Goal: Transaction & Acquisition: Purchase product/service

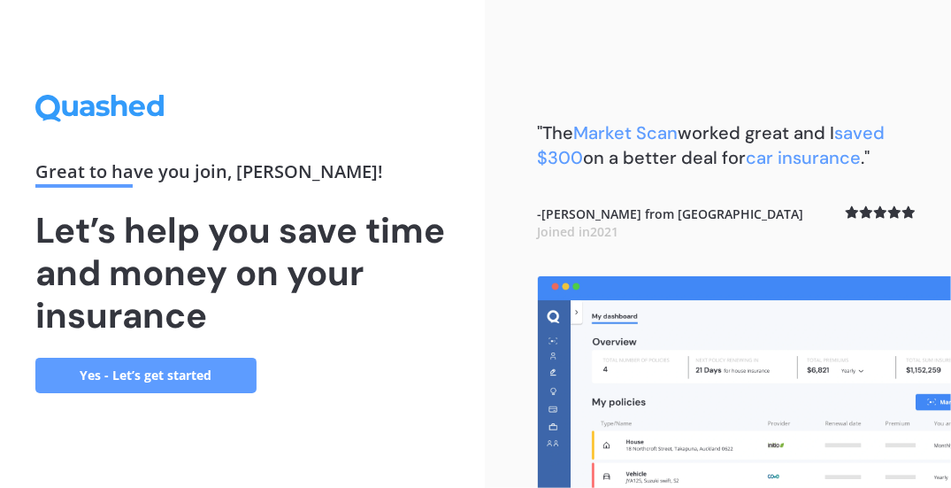
click at [150, 375] on link "Yes - Let’s get started" at bounding box center [145, 375] width 221 height 35
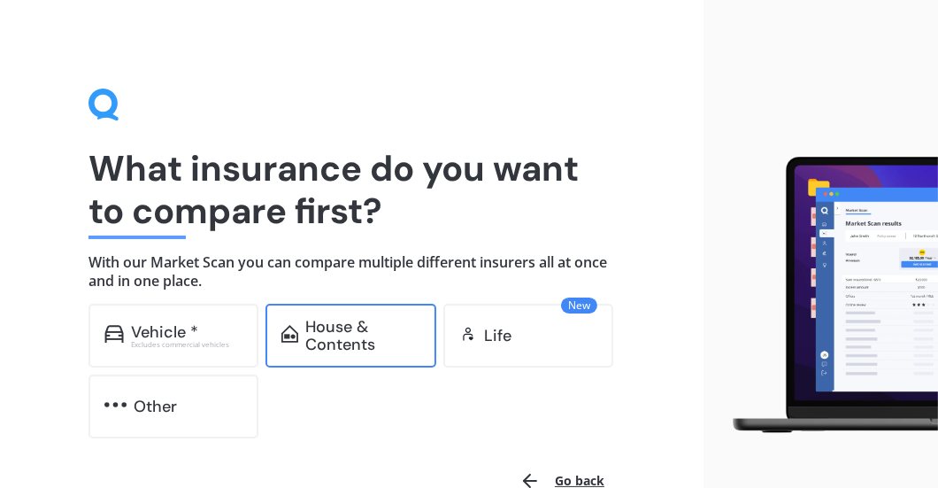
click at [361, 337] on div "House & Contents" at bounding box center [362, 335] width 115 height 35
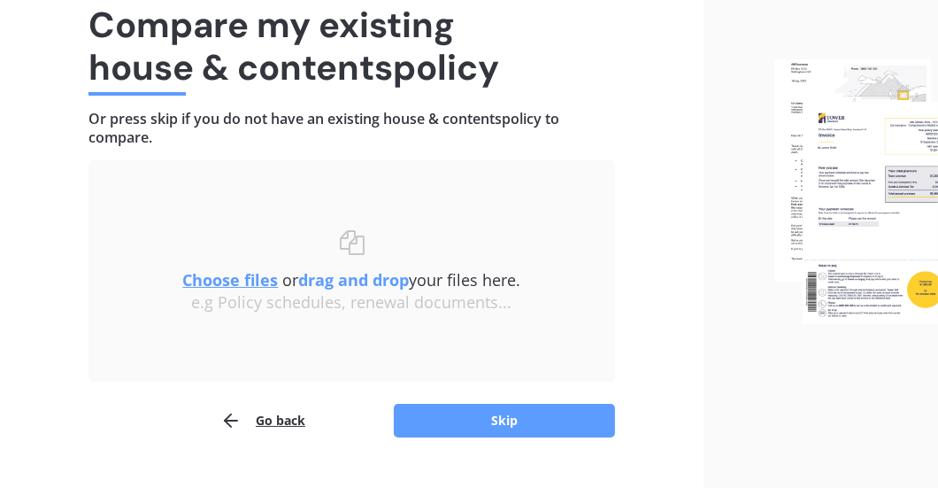
scroll to position [176, 0]
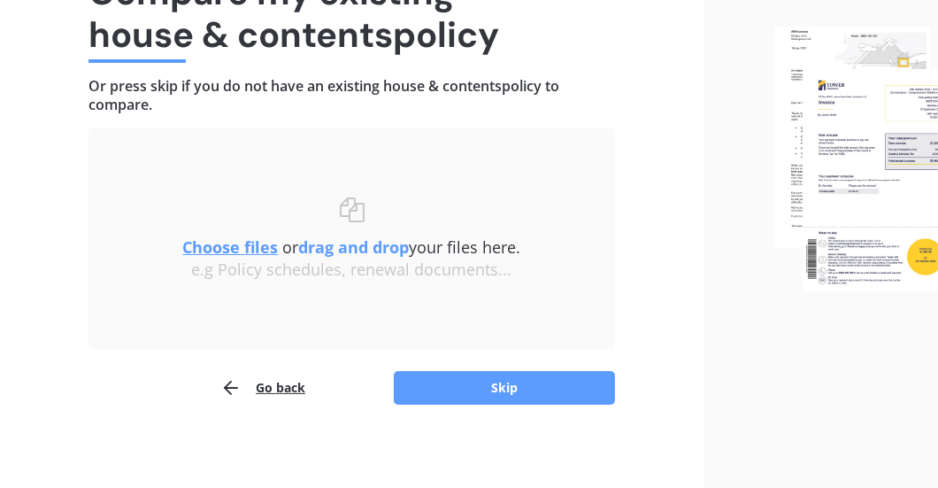
click at [227, 250] on u "Choose files" at bounding box center [231, 246] width 96 height 21
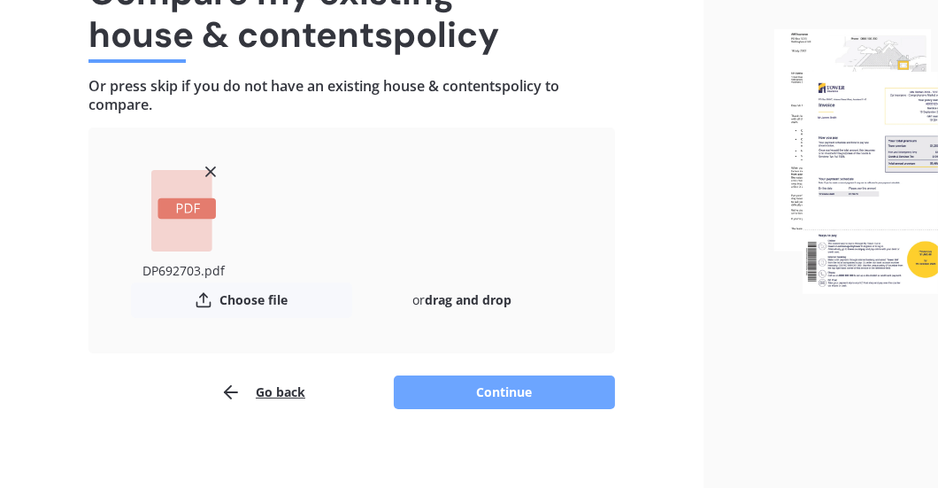
click at [515, 395] on button "Continue" at bounding box center [504, 392] width 221 height 34
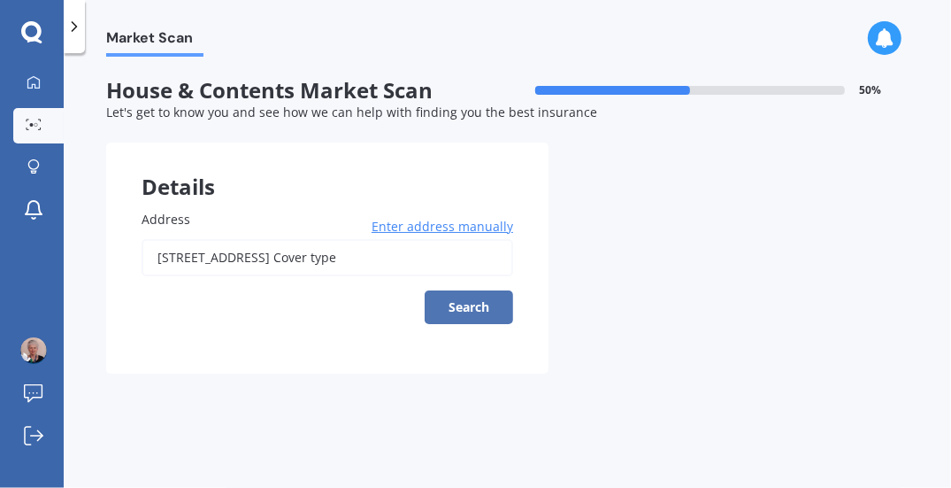
click at [481, 308] on button "Search" at bounding box center [469, 307] width 89 height 34
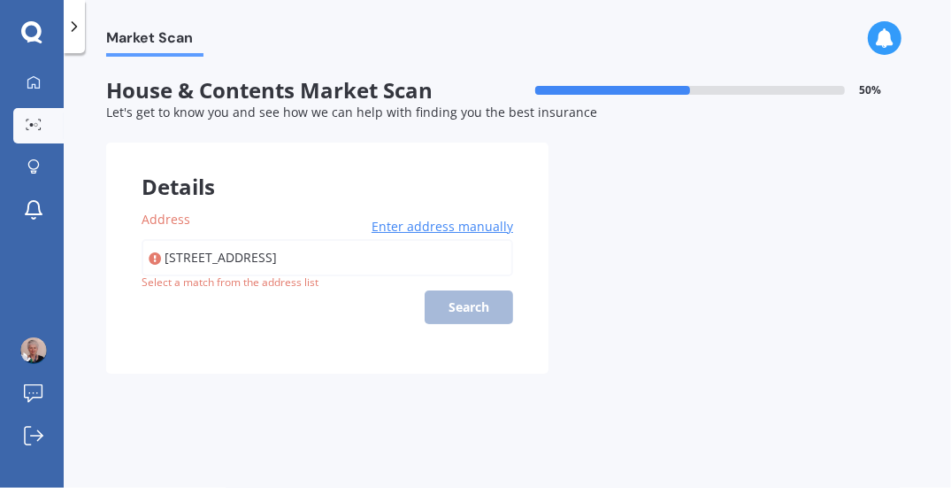
type input "[STREET_ADDRESS]"
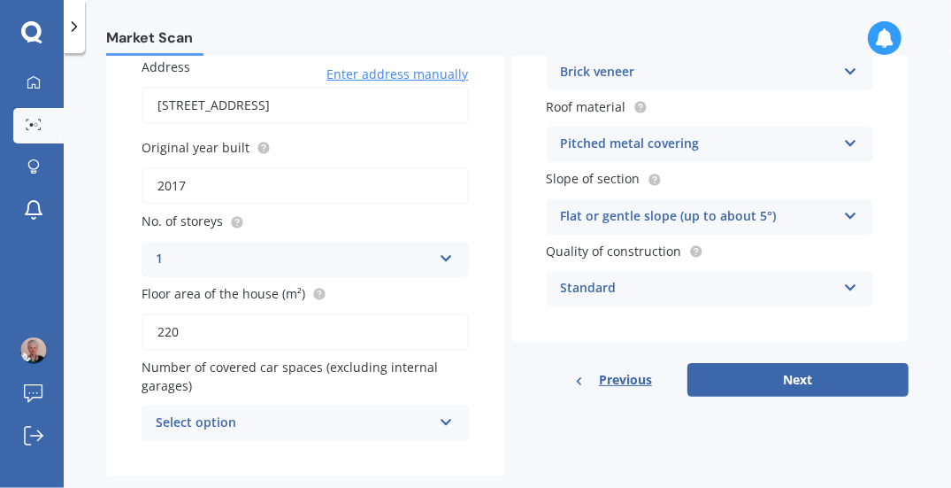
scroll to position [176, 0]
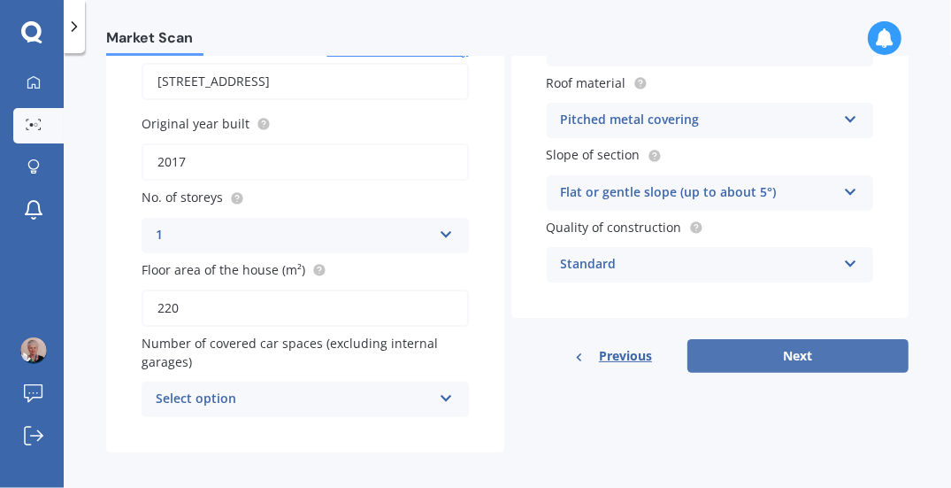
click at [777, 358] on button "Next" at bounding box center [798, 356] width 221 height 34
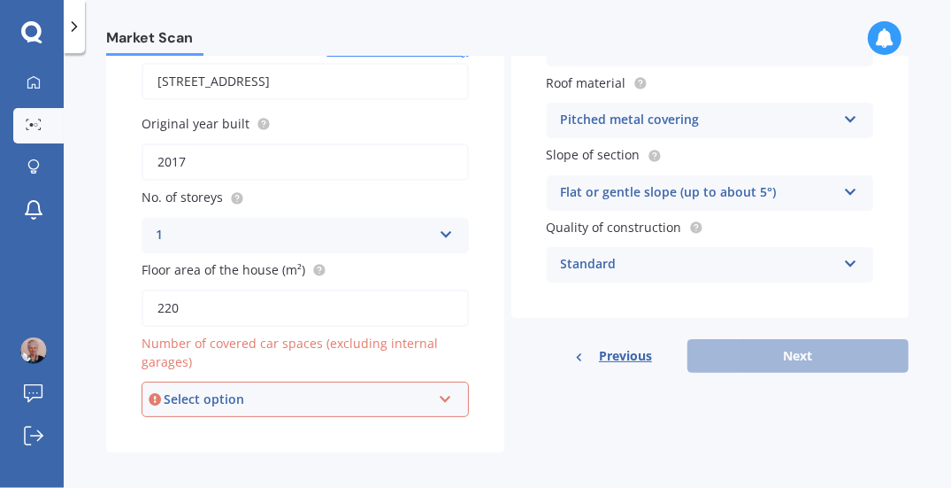
click at [439, 395] on icon at bounding box center [445, 395] width 15 height 12
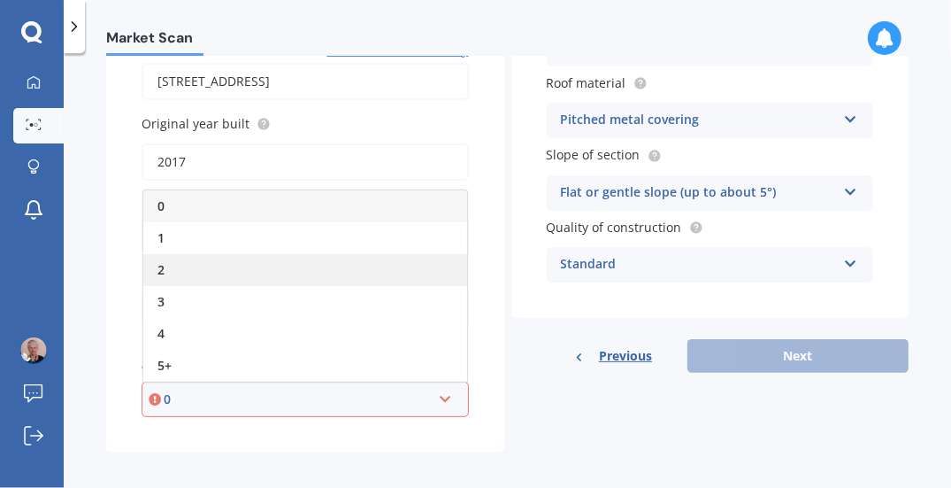
click at [175, 263] on div "2" at bounding box center [305, 270] width 324 height 32
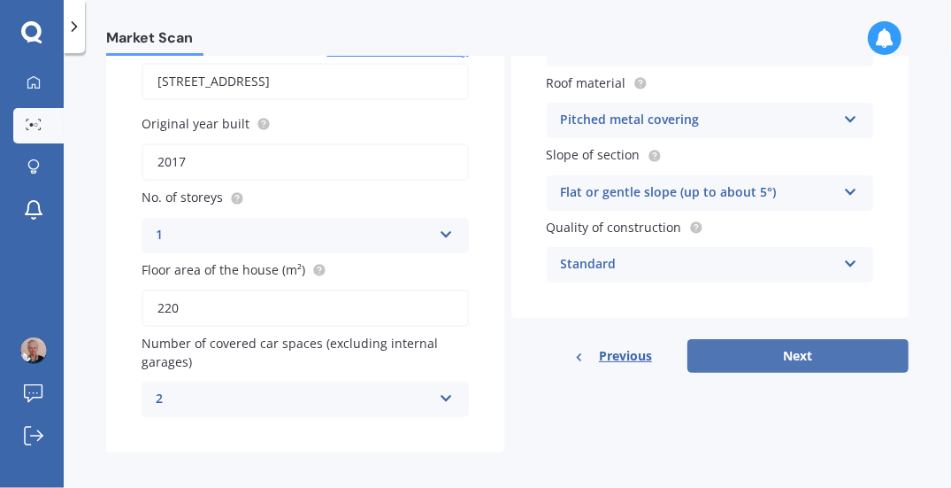
click at [766, 363] on button "Next" at bounding box center [798, 356] width 221 height 34
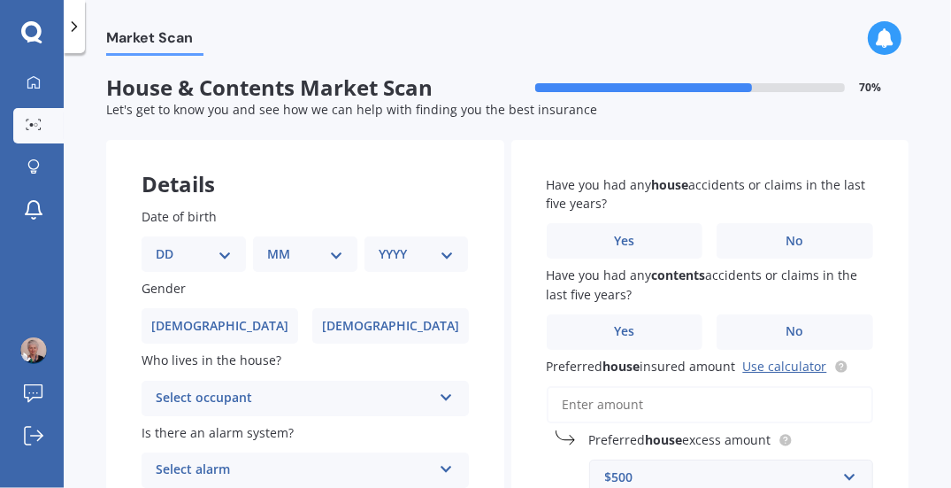
scroll to position [0, 0]
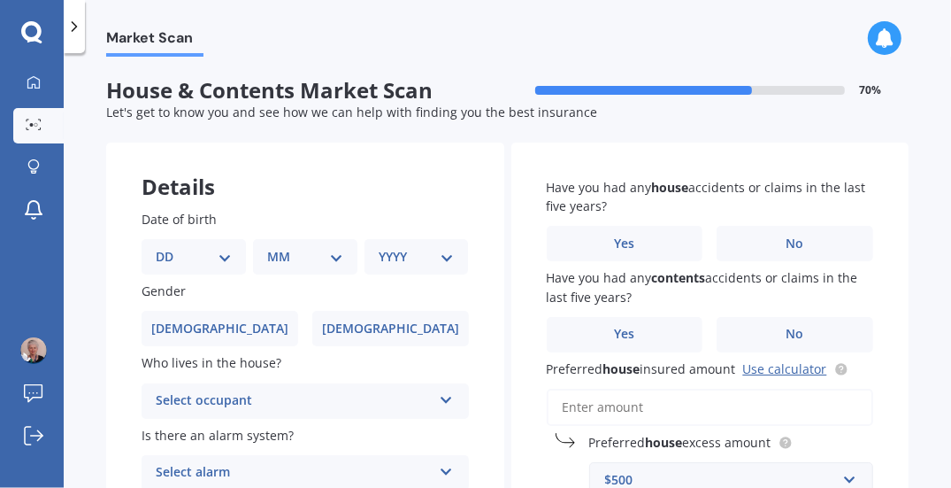
click at [234, 258] on div "DD 01 02 03 04 05 06 07 08 09 10 11 12 13 14 15 16 17 18 19 20 21 22 23 24 25 2…" at bounding box center [194, 256] width 104 height 35
click at [227, 255] on select "DD 01 02 03 04 05 06 07 08 09 10 11 12 13 14 15 16 17 18 19 20 21 22 23 24 25 2…" at bounding box center [194, 256] width 76 height 19
select select "02"
click at [169, 247] on select "DD 01 02 03 04 05 06 07 08 09 10 11 12 13 14 15 16 17 18 19 20 21 22 23 24 25 2…" at bounding box center [194, 256] width 76 height 19
click at [315, 258] on select "MM 01 02 03 04 05 06 07 08 09 10 11 12" at bounding box center [308, 256] width 69 height 19
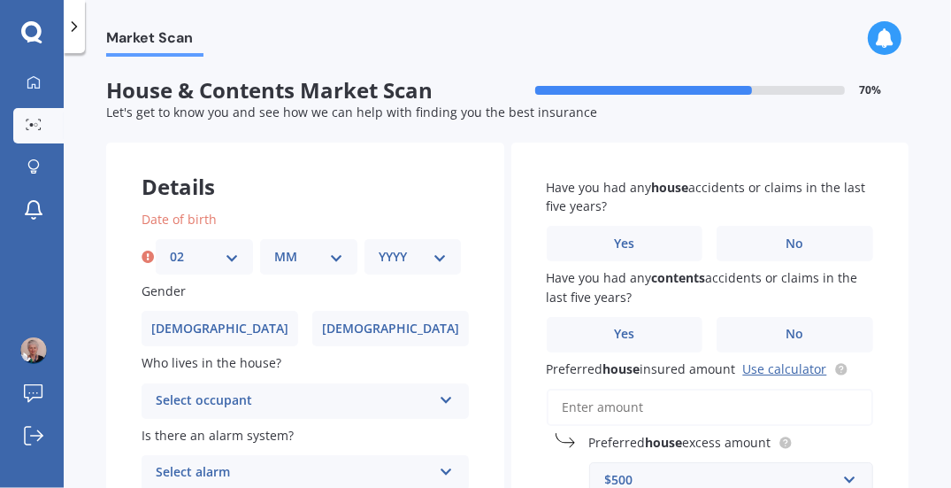
select select "08"
click at [274, 247] on select "MM 01 02 03 04 05 06 07 08 09 10 11 12" at bounding box center [308, 256] width 69 height 19
click at [441, 253] on select "YYYY 2009 2008 2007 2006 2005 2004 2003 2002 2001 2000 1999 1998 1997 1996 1995…" at bounding box center [413, 256] width 69 height 19
select select "1960"
click at [379, 247] on select "YYYY 2009 2008 2007 2006 2005 2004 2003 2002 2001 2000 1999 1998 1997 1996 1995…" at bounding box center [413, 256] width 69 height 19
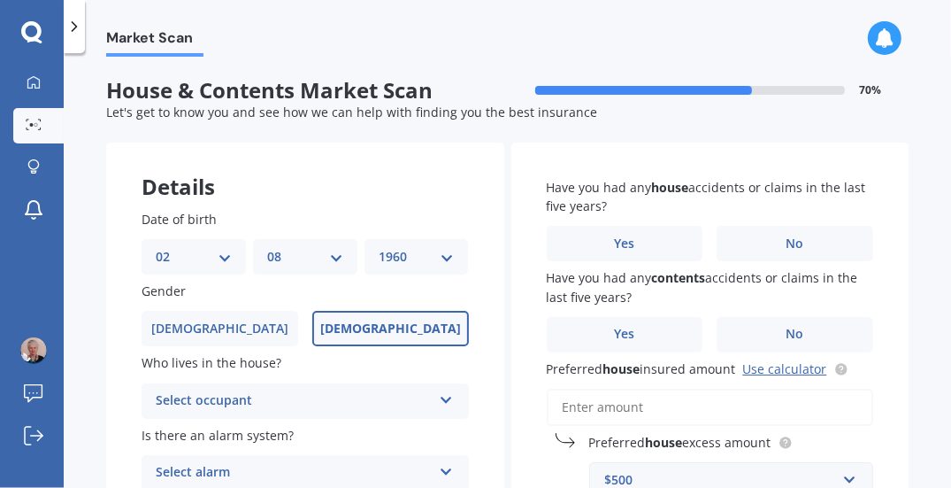
click at [373, 334] on span "[DEMOGRAPHIC_DATA]" at bounding box center [390, 328] width 141 height 15
click at [0, 0] on input "[DEMOGRAPHIC_DATA]" at bounding box center [0, 0] width 0 height 0
click at [433, 392] on div "Select occupant Owner Owner + Boarder" at bounding box center [305, 400] width 327 height 35
click at [195, 438] on span "Owner" at bounding box center [177, 435] width 40 height 17
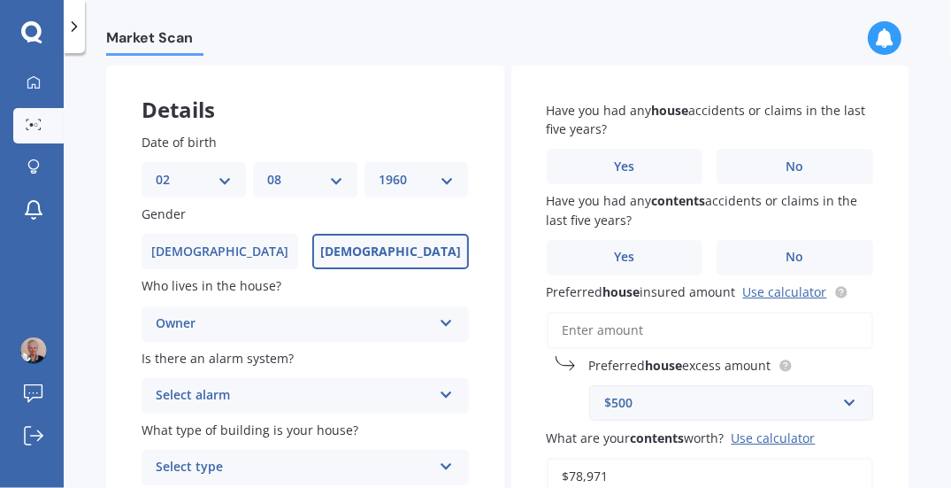
scroll to position [176, 0]
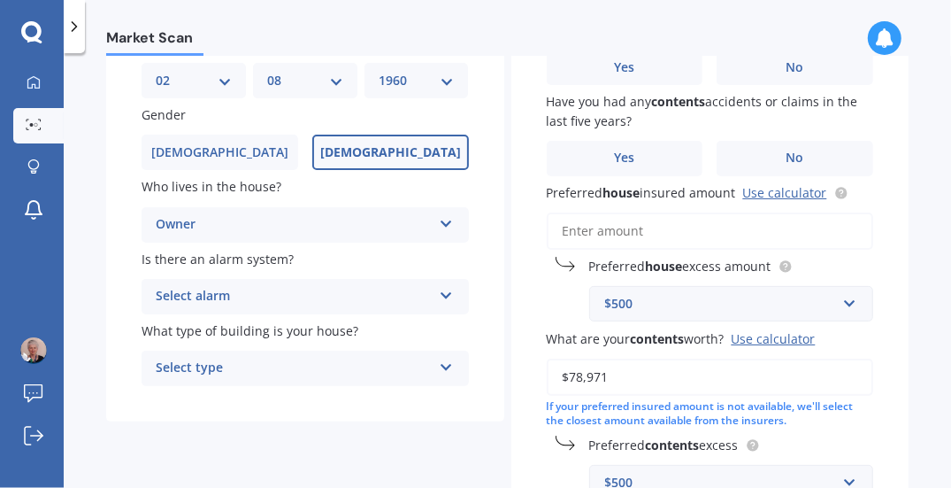
click at [440, 367] on icon at bounding box center [446, 364] width 15 height 12
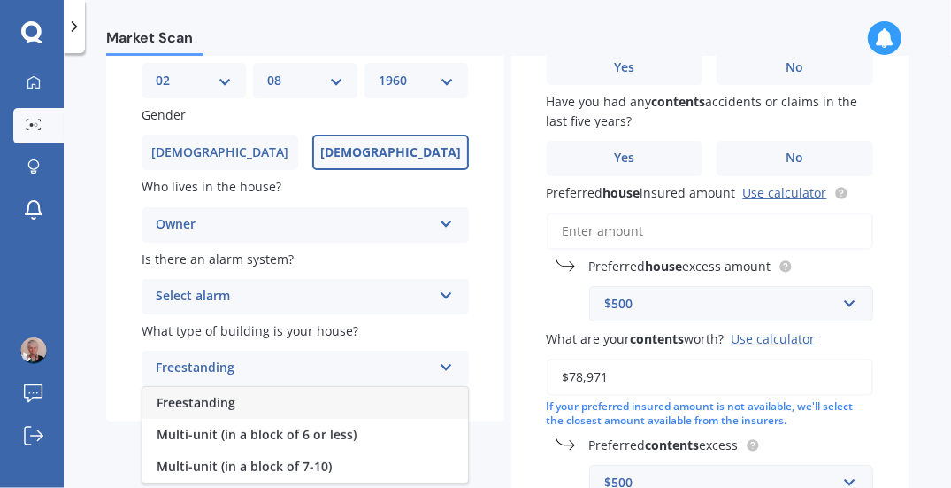
click at [203, 407] on span "Freestanding" at bounding box center [196, 402] width 79 height 17
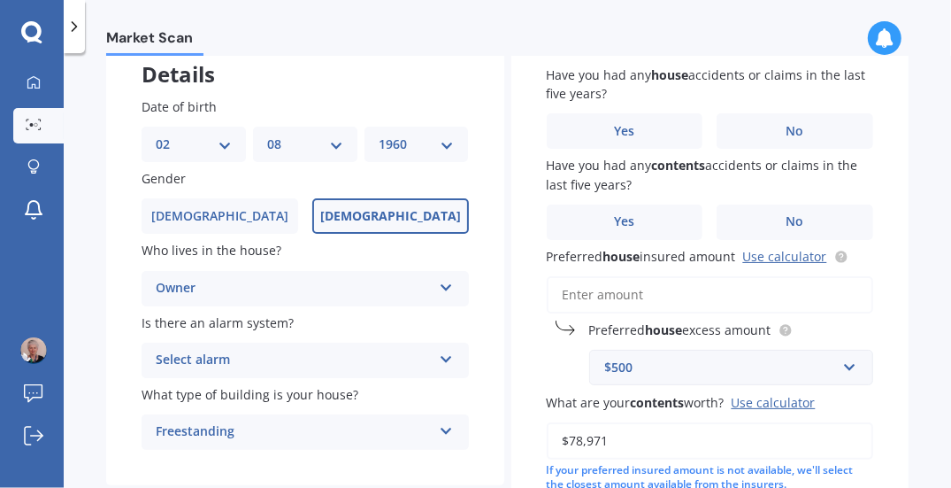
scroll to position [89, 0]
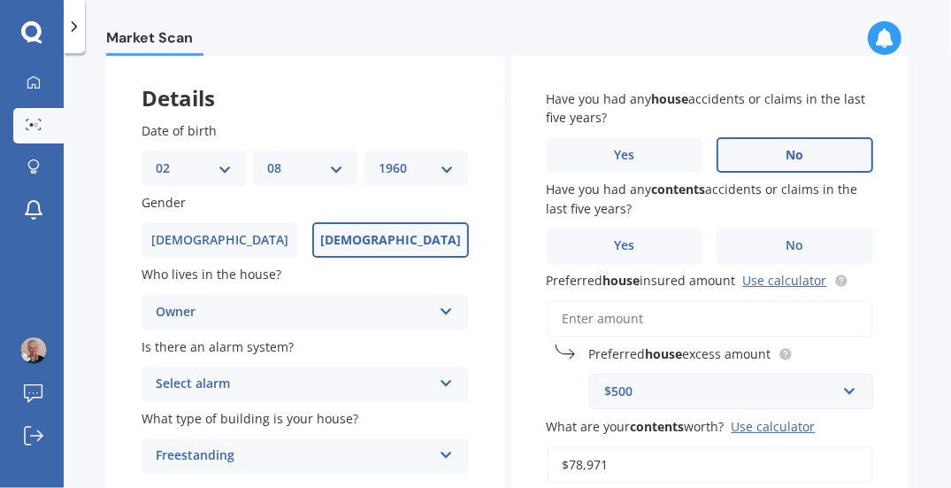
click at [743, 154] on label "No" at bounding box center [795, 154] width 157 height 35
click at [0, 0] on input "No" at bounding box center [0, 0] width 0 height 0
click at [651, 253] on label "Yes" at bounding box center [625, 245] width 157 height 35
click at [0, 0] on input "Yes" at bounding box center [0, 0] width 0 height 0
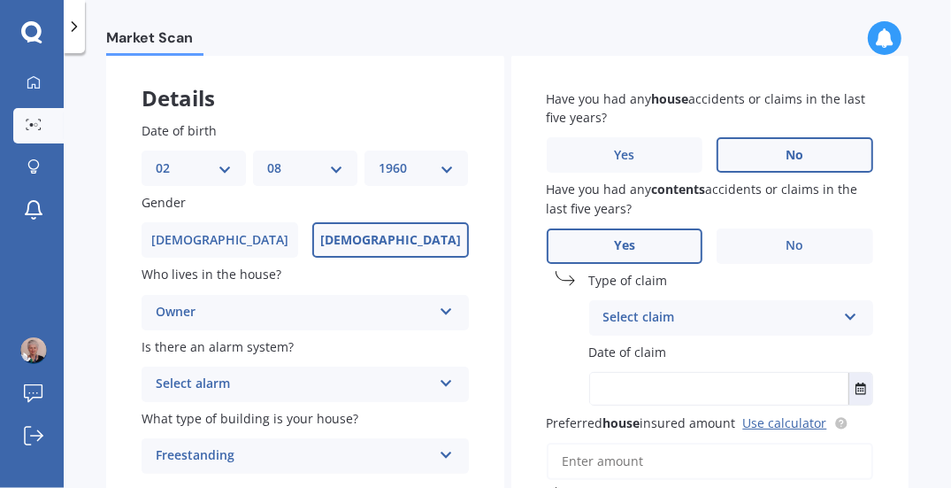
click at [845, 313] on icon at bounding box center [850, 313] width 15 height 12
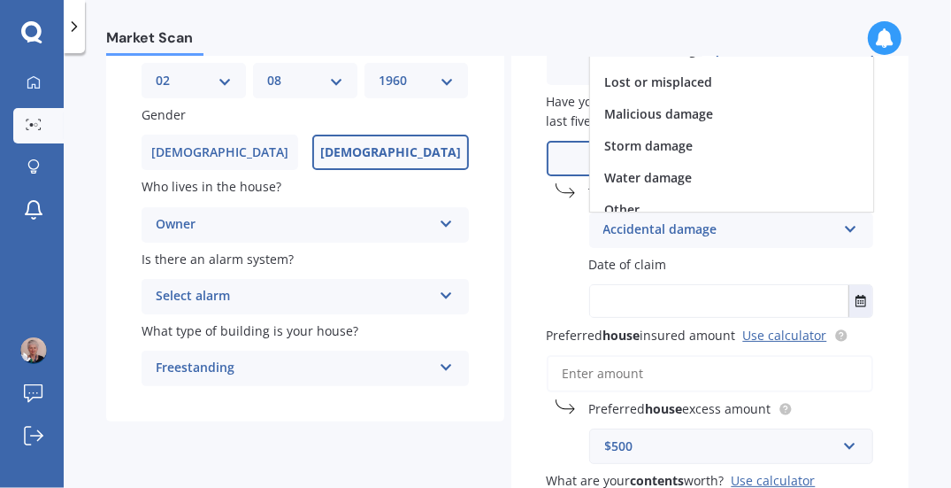
scroll to position [127, 0]
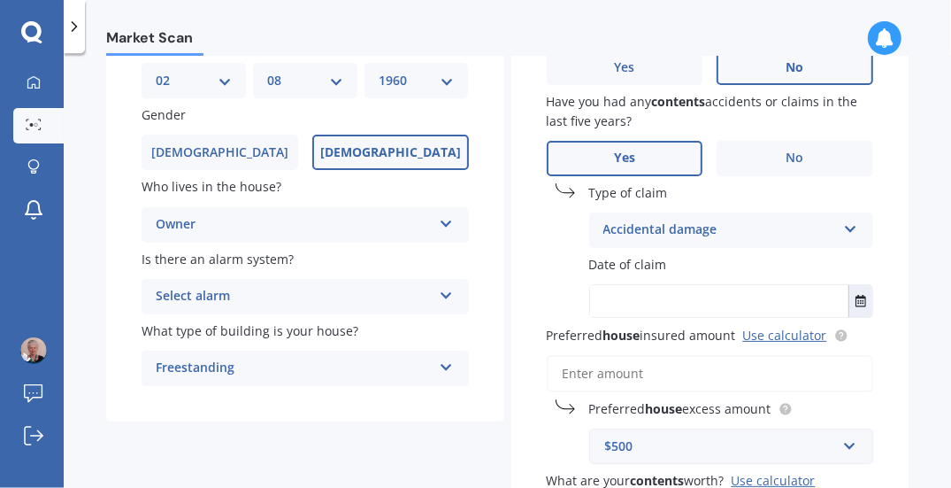
click at [547, 220] on div "Type of claim Accidental damage Accidental damage Broken glass Earthquake Fire …" at bounding box center [710, 215] width 327 height 65
click at [690, 301] on input "text" at bounding box center [719, 301] width 259 height 32
click at [856, 303] on icon "Select date" at bounding box center [861, 301] width 11 height 12
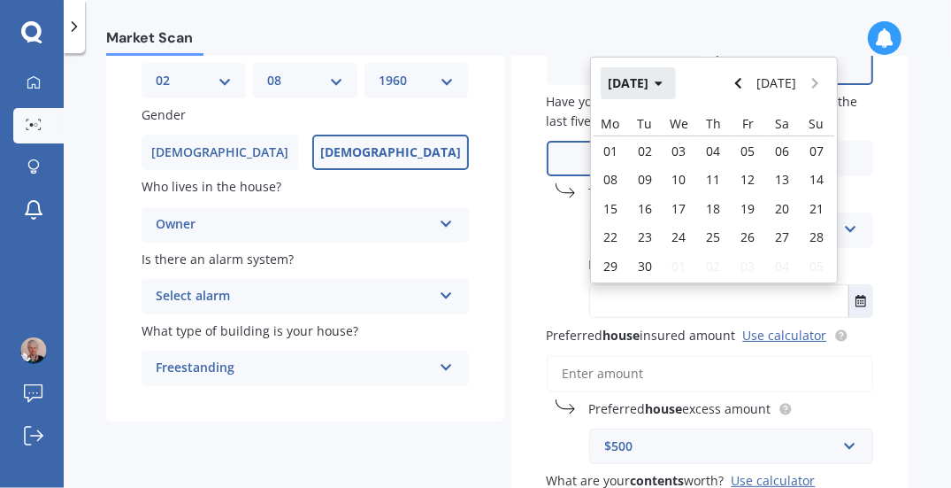
click at [662, 82] on icon "button" at bounding box center [658, 83] width 7 height 4
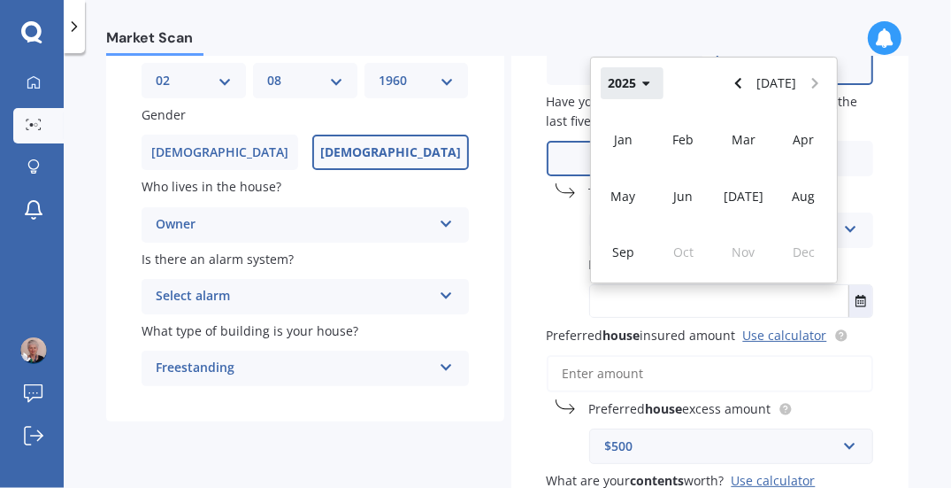
click at [643, 86] on icon "button" at bounding box center [647, 83] width 8 height 12
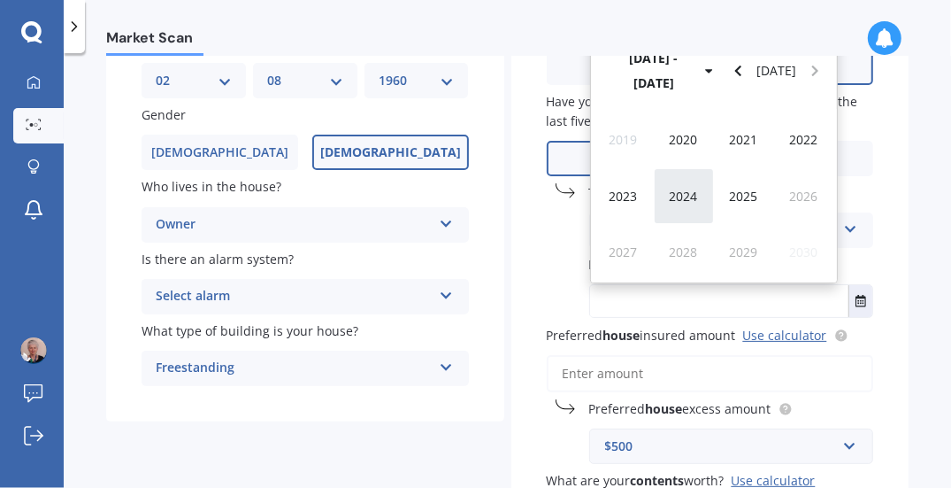
click at [689, 200] on span "2024" at bounding box center [684, 196] width 28 height 17
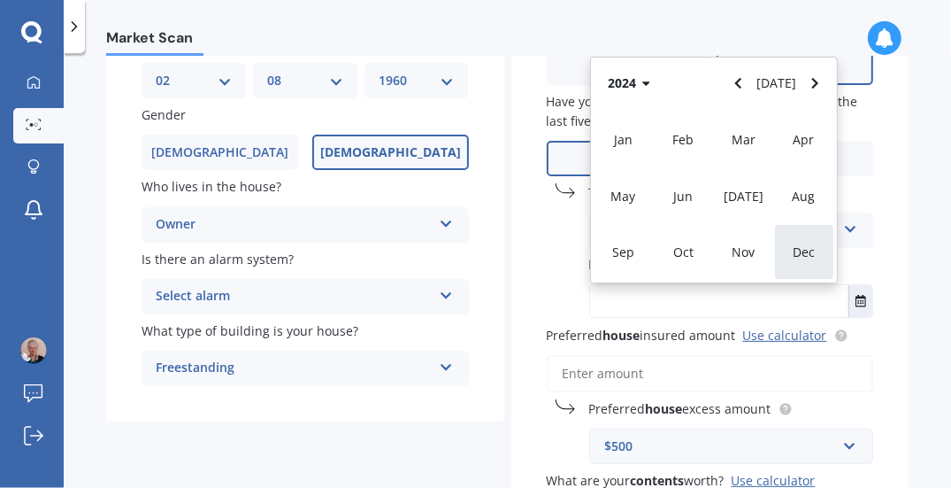
click at [809, 255] on span "Dec" at bounding box center [804, 251] width 22 height 17
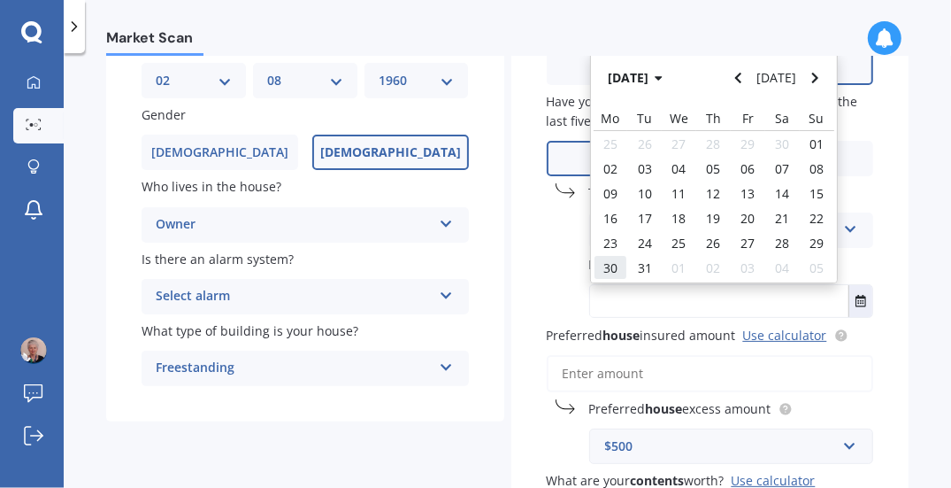
click at [611, 270] on span "30" at bounding box center [611, 267] width 14 height 17
type input "[DATE]"
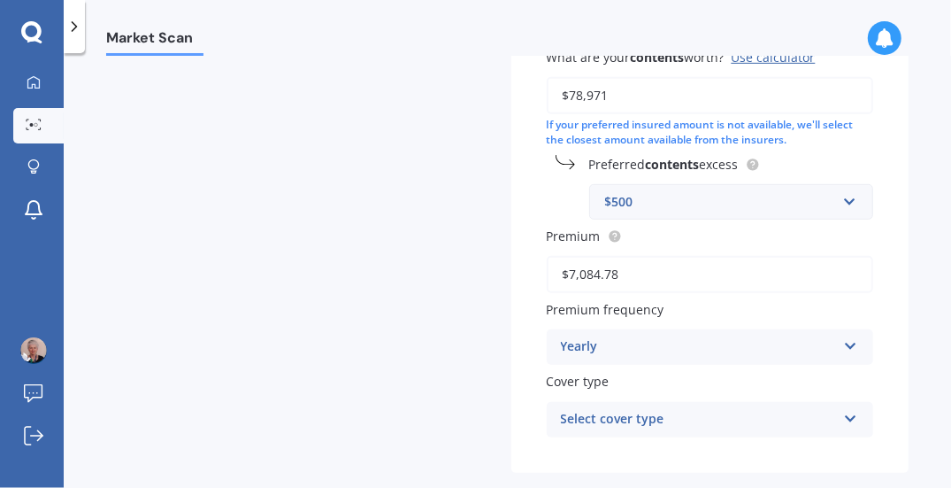
scroll to position [619, 0]
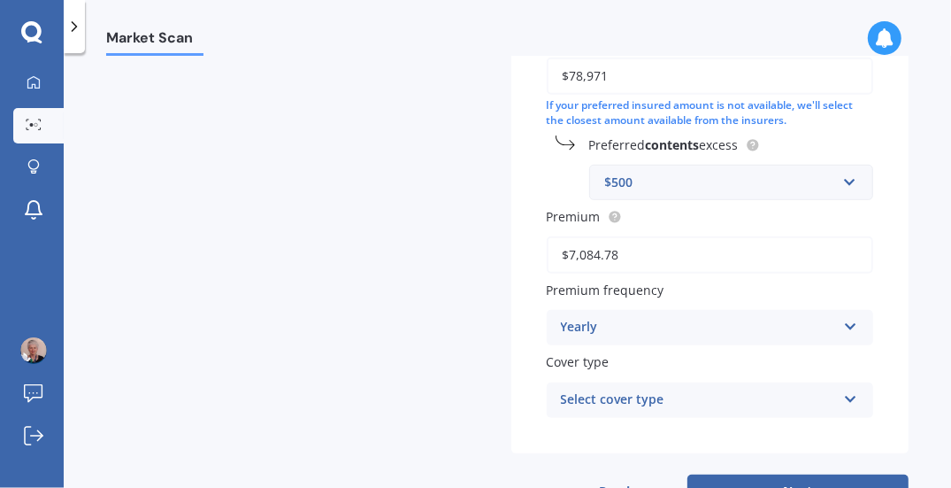
click at [846, 326] on icon at bounding box center [850, 323] width 15 height 12
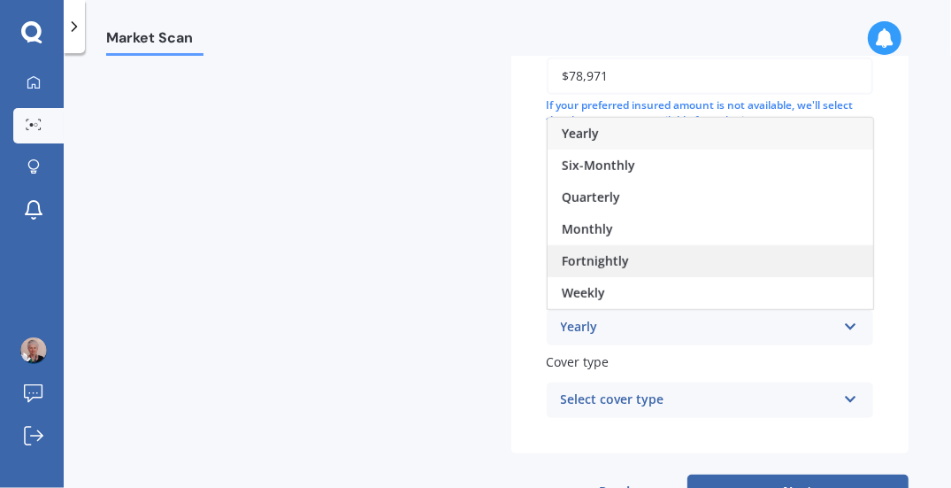
click at [607, 258] on span "Fortnightly" at bounding box center [595, 260] width 67 height 17
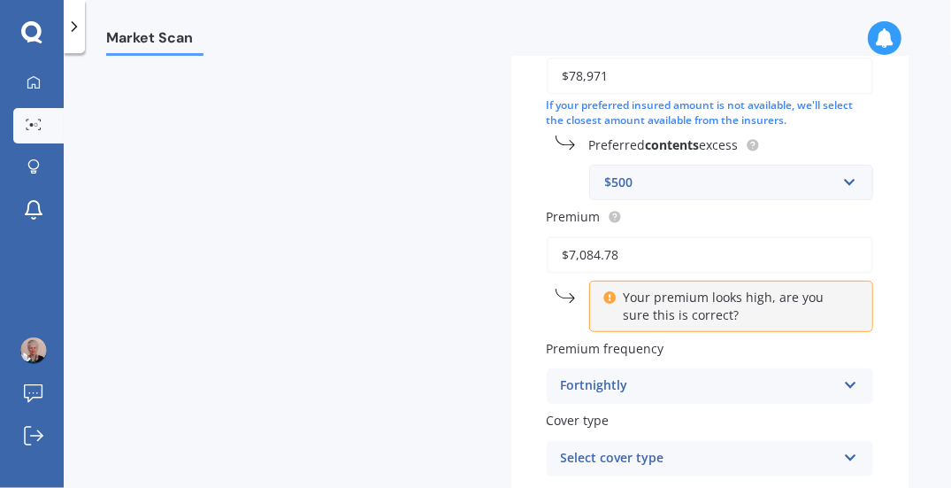
click at [843, 386] on icon at bounding box center [850, 381] width 15 height 12
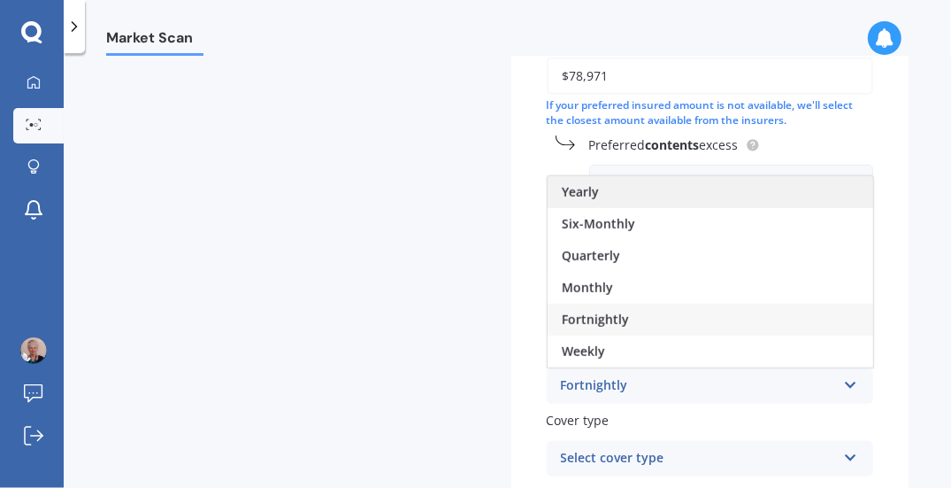
click at [584, 194] on span "Yearly" at bounding box center [580, 191] width 37 height 17
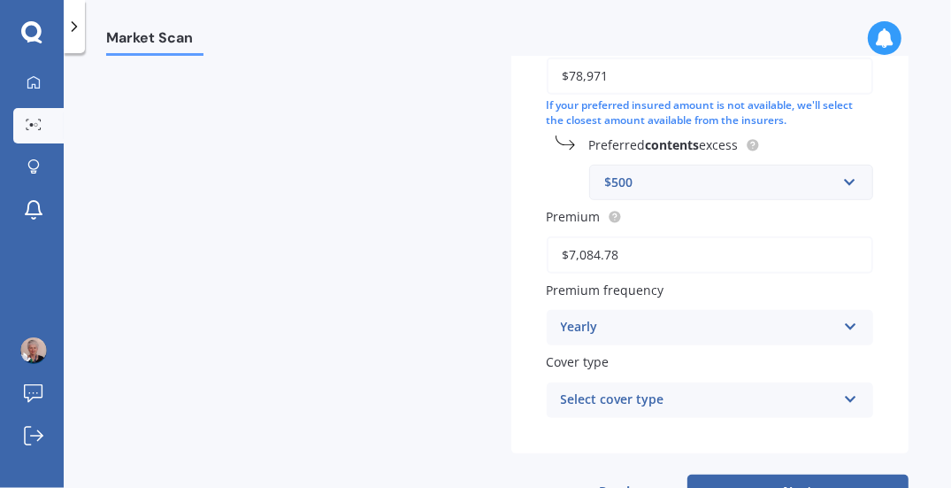
scroll to position [683, 0]
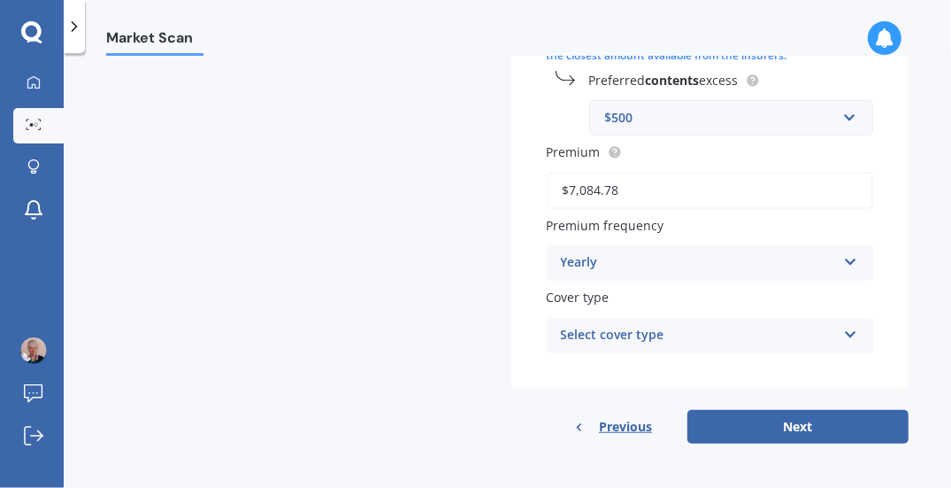
click at [843, 335] on icon at bounding box center [850, 331] width 15 height 12
click at [628, 369] on span "Home and Contents" at bounding box center [623, 369] width 122 height 17
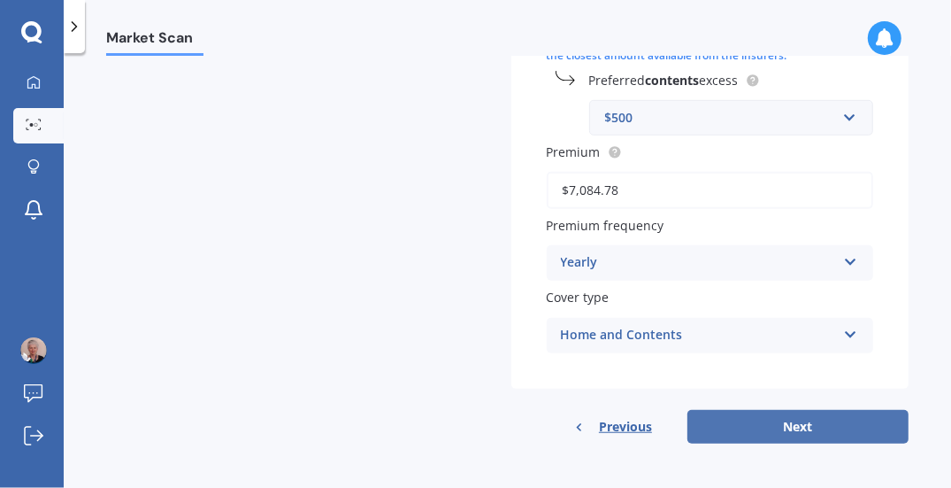
click at [791, 426] on button "Next" at bounding box center [798, 427] width 221 height 34
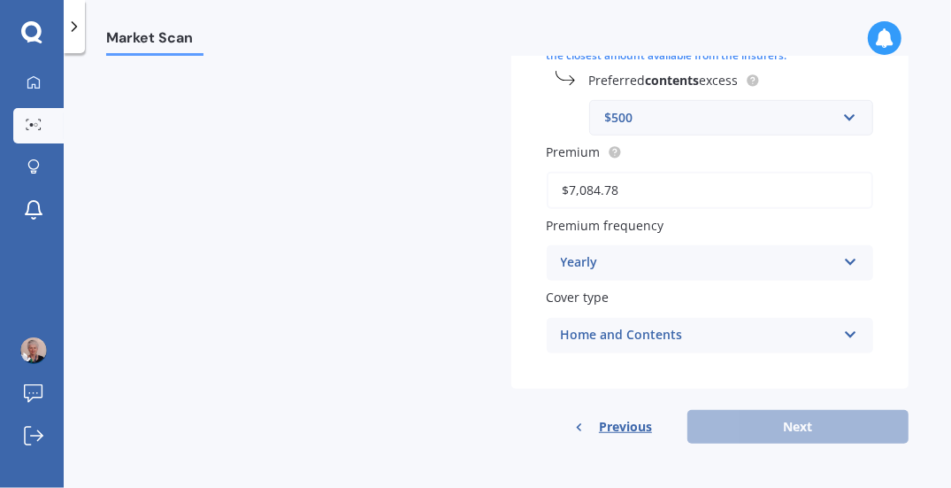
scroll to position [274, 0]
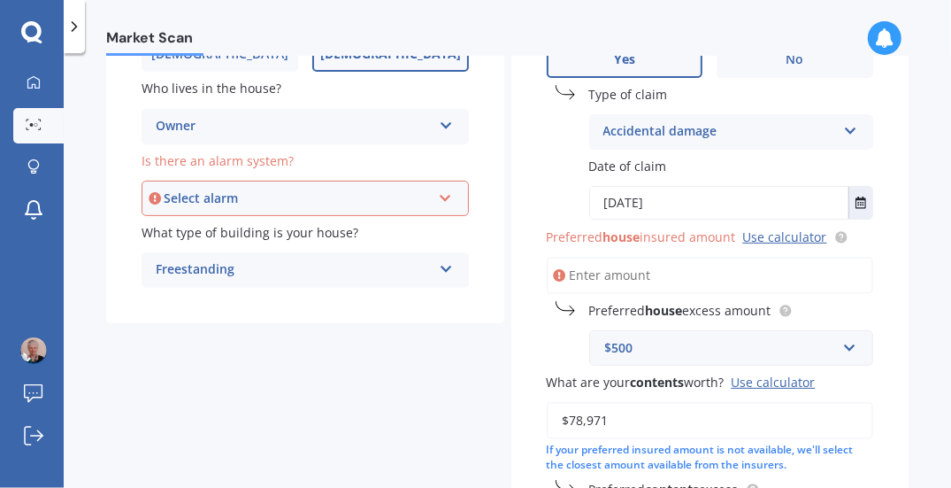
click at [667, 277] on input "Preferred house insured amount Use calculator" at bounding box center [710, 275] width 327 height 37
click at [556, 269] on icon at bounding box center [560, 275] width 12 height 18
click at [438, 195] on icon at bounding box center [445, 195] width 15 height 12
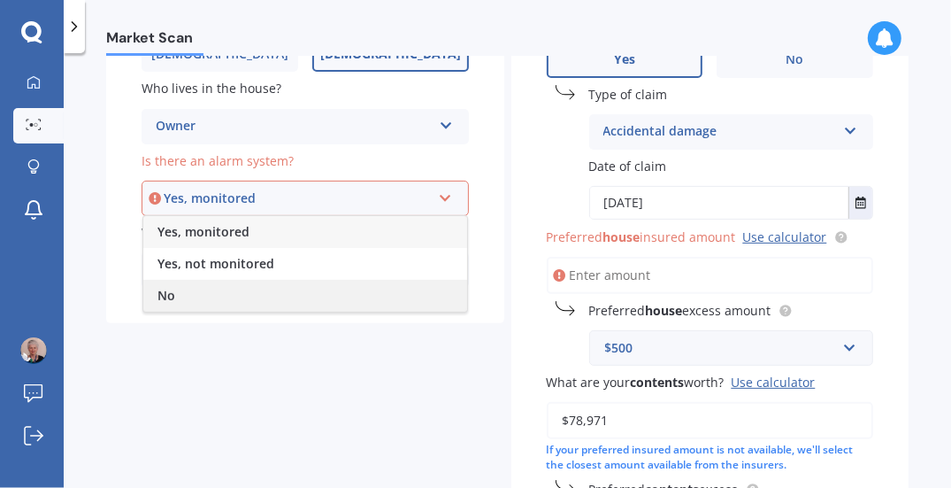
click at [195, 298] on div "No" at bounding box center [305, 296] width 324 height 32
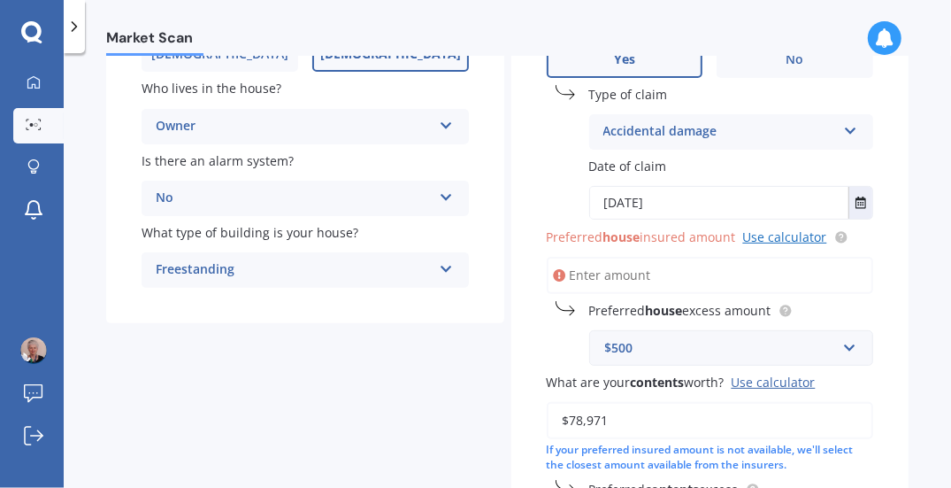
click at [783, 235] on link "Use calculator" at bounding box center [785, 236] width 84 height 17
click at [646, 272] on input "Preferred house insured amount Use calculator" at bounding box center [710, 275] width 327 height 37
click at [554, 272] on icon at bounding box center [560, 275] width 12 height 18
click at [532, 343] on div "Have you had any house accidents or claims in the last five years? Yes No Have …" at bounding box center [711, 332] width 398 height 929
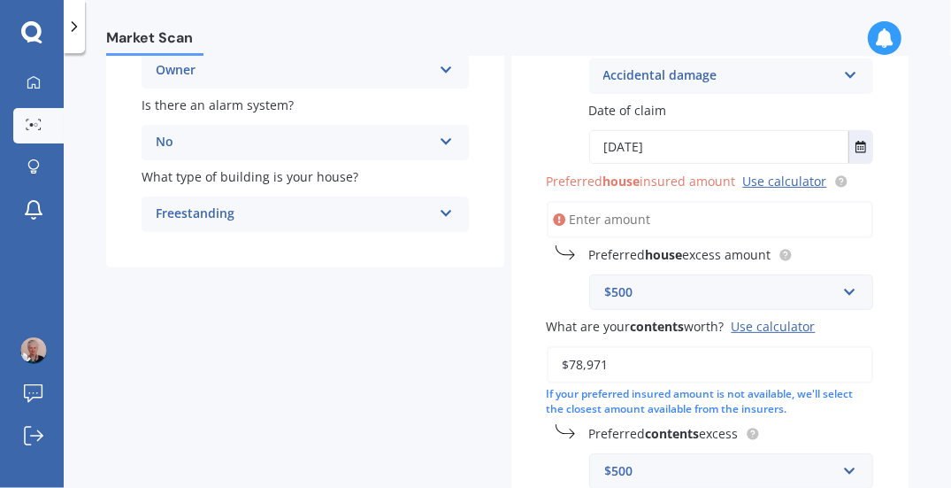
scroll to position [363, 0]
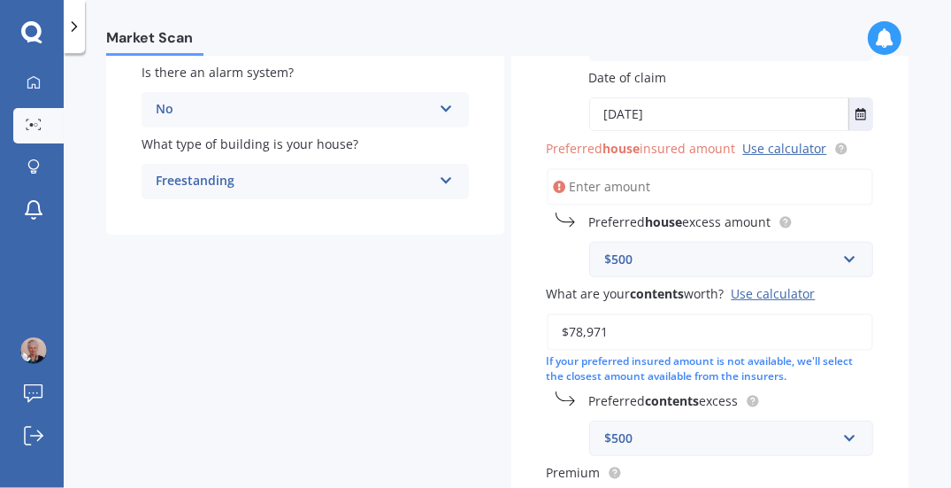
click at [635, 147] on b "house" at bounding box center [622, 148] width 37 height 17
click at [635, 168] on input "Preferred house insured amount Use calculator" at bounding box center [710, 186] width 327 height 37
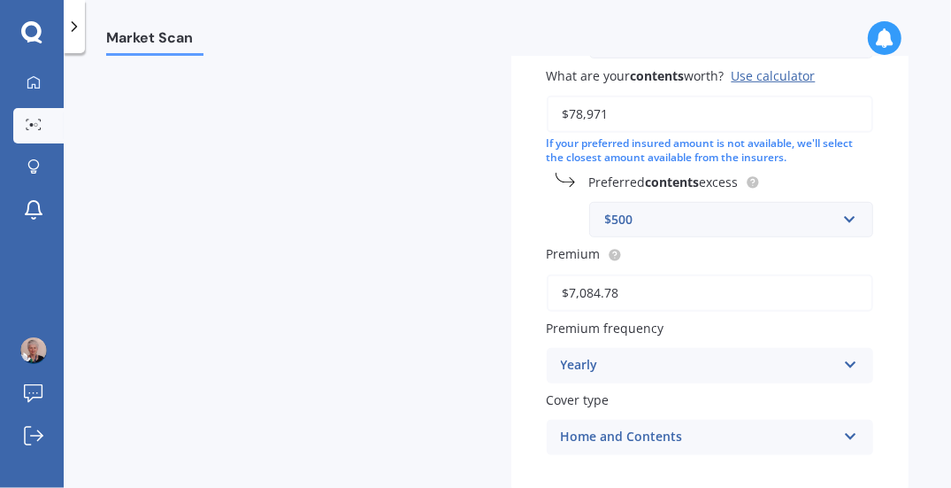
scroll to position [716, 0]
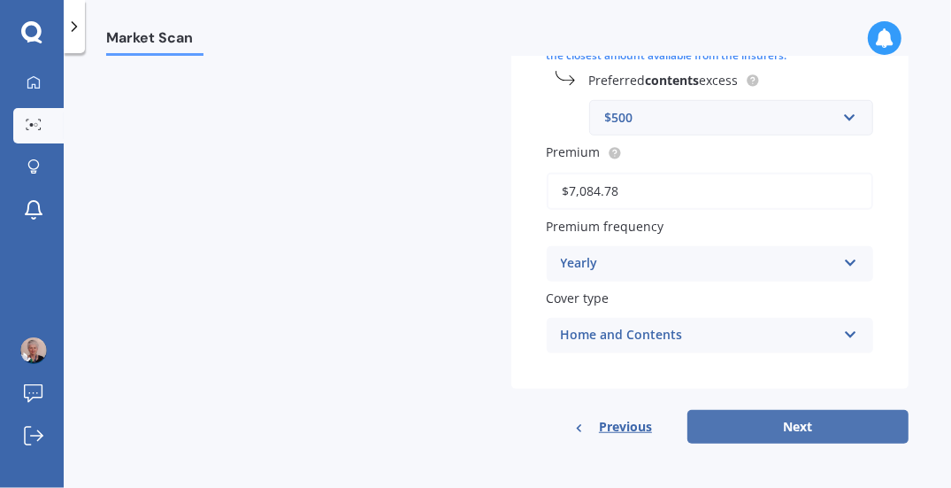
type input "$800,000"
click at [797, 425] on button "Next" at bounding box center [798, 427] width 221 height 34
select select "02"
select select "08"
select select "1960"
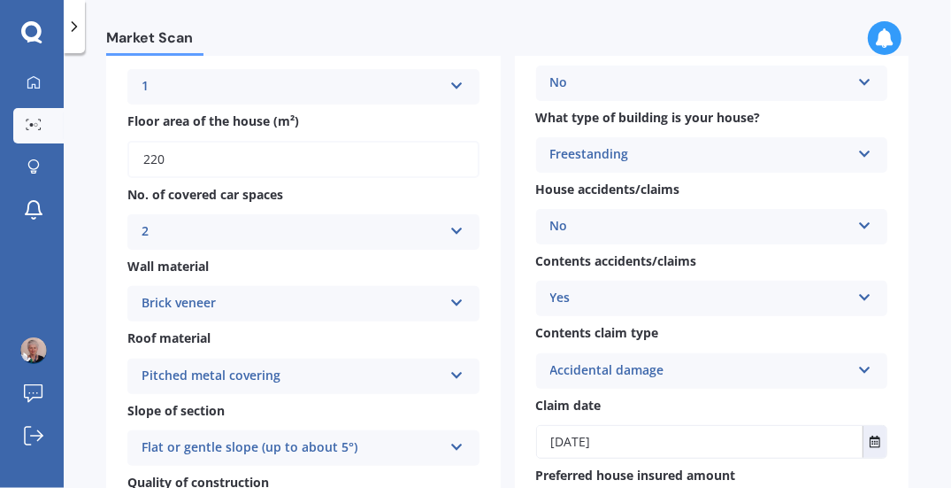
scroll to position [354, 0]
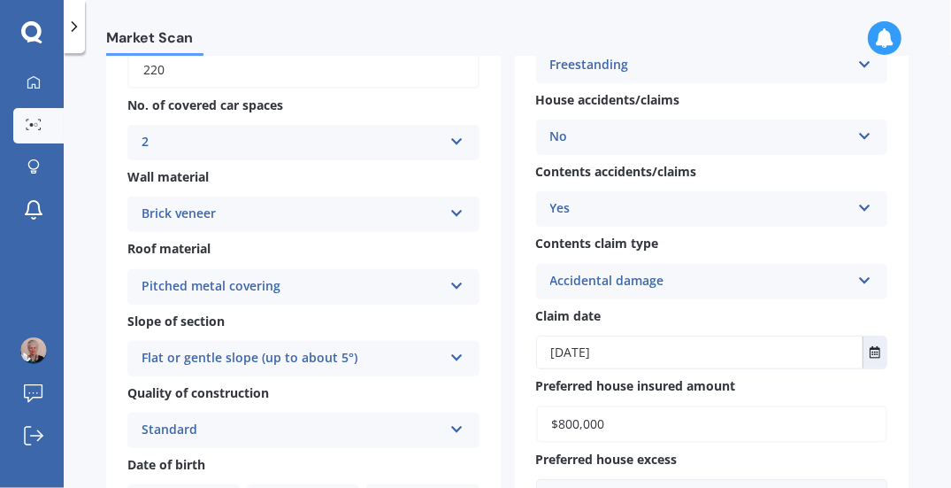
click at [452, 209] on icon at bounding box center [457, 210] width 15 height 12
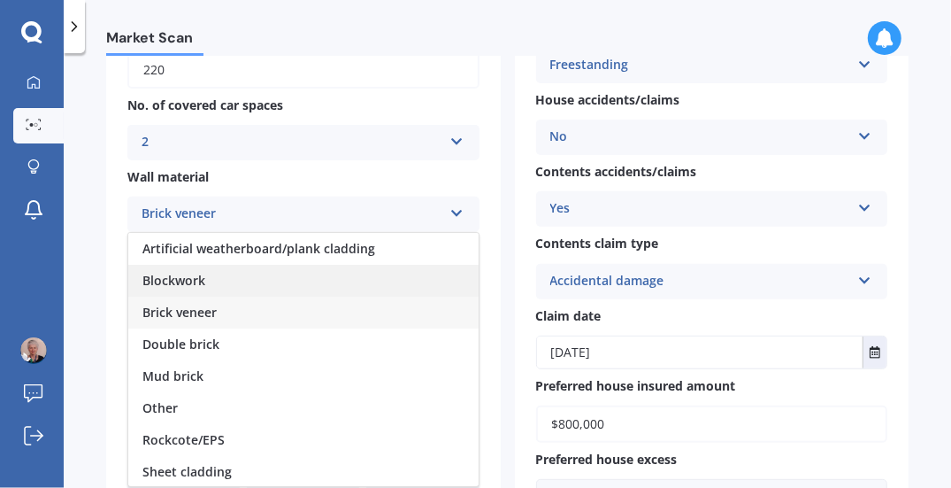
click at [195, 281] on span "Blockwork" at bounding box center [173, 280] width 63 height 17
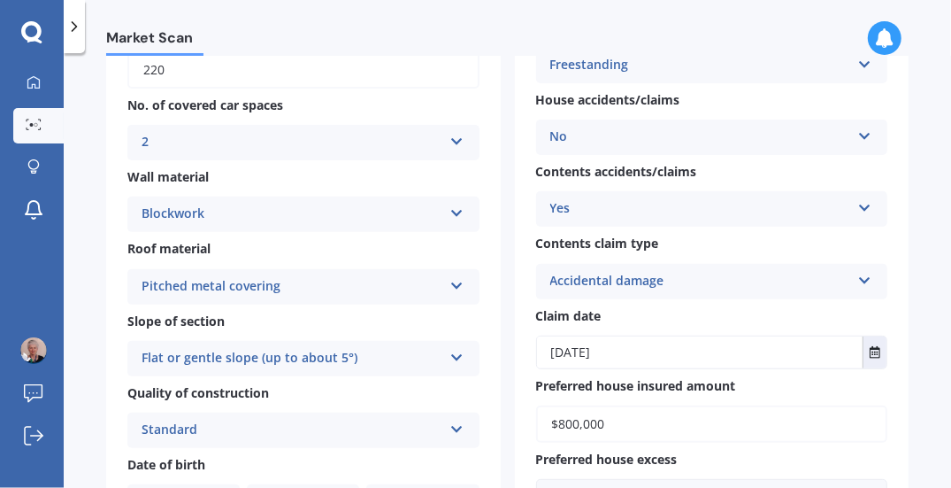
click at [450, 207] on icon at bounding box center [457, 210] width 15 height 12
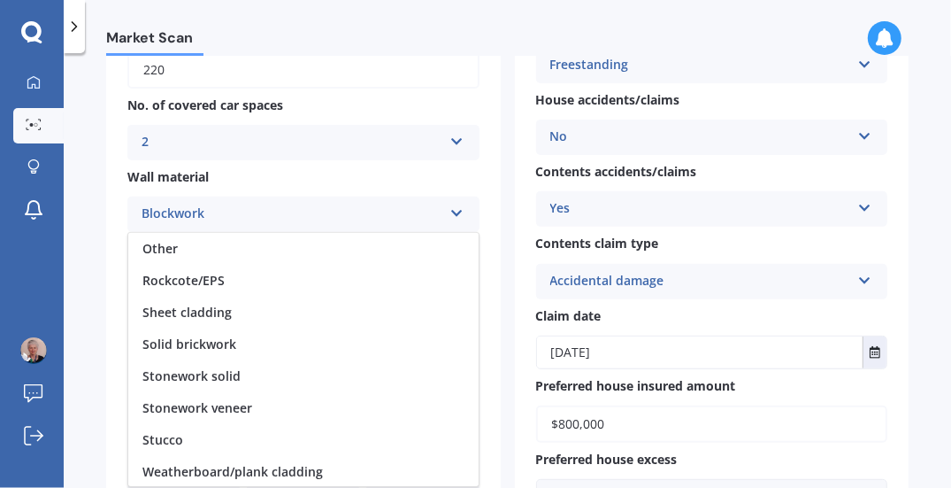
scroll to position [443, 0]
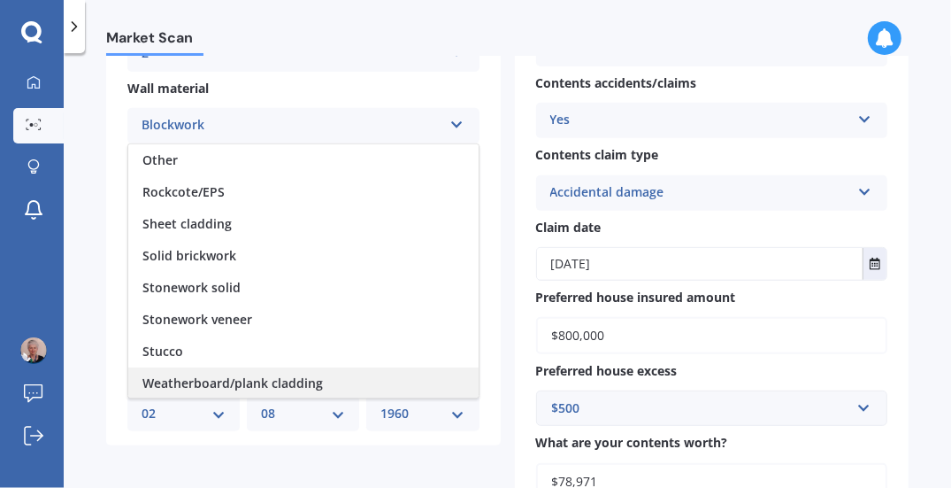
click at [320, 379] on div "Weatherboard/plank cladding" at bounding box center [303, 383] width 350 height 32
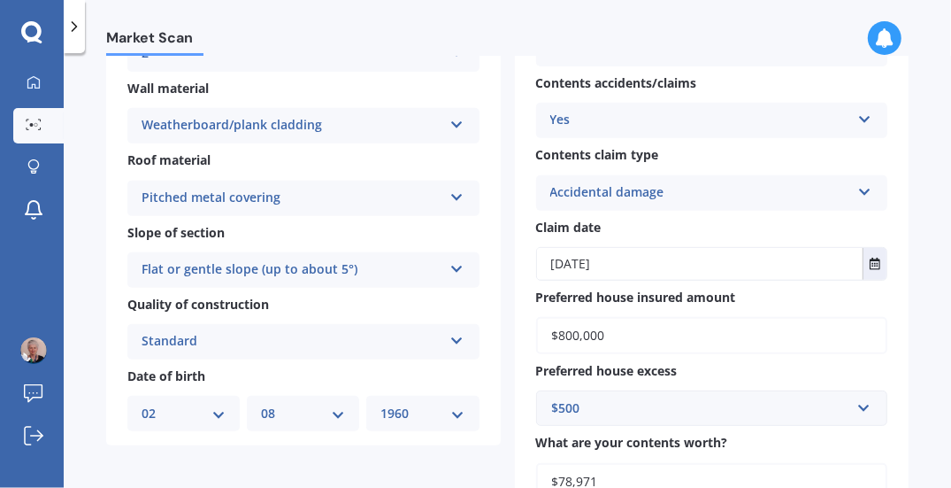
click at [450, 121] on icon at bounding box center [457, 121] width 15 height 12
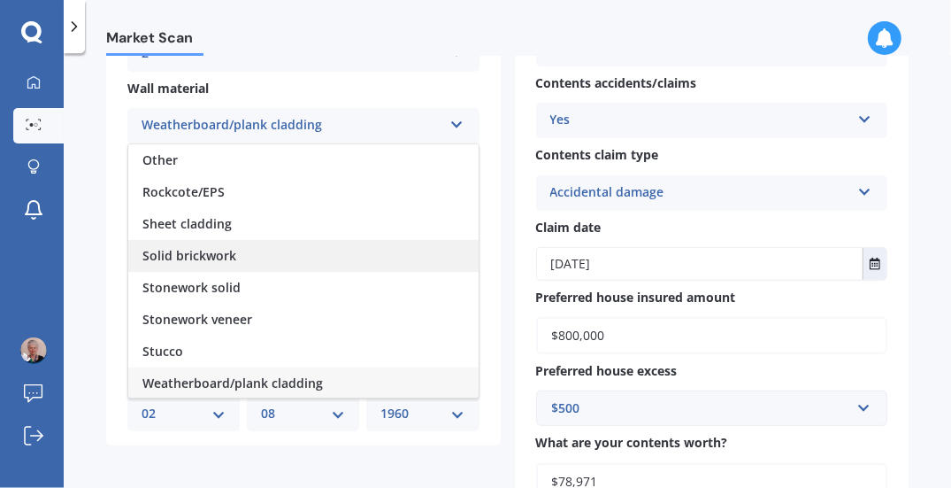
click at [157, 250] on span "Solid brickwork" at bounding box center [189, 255] width 94 height 17
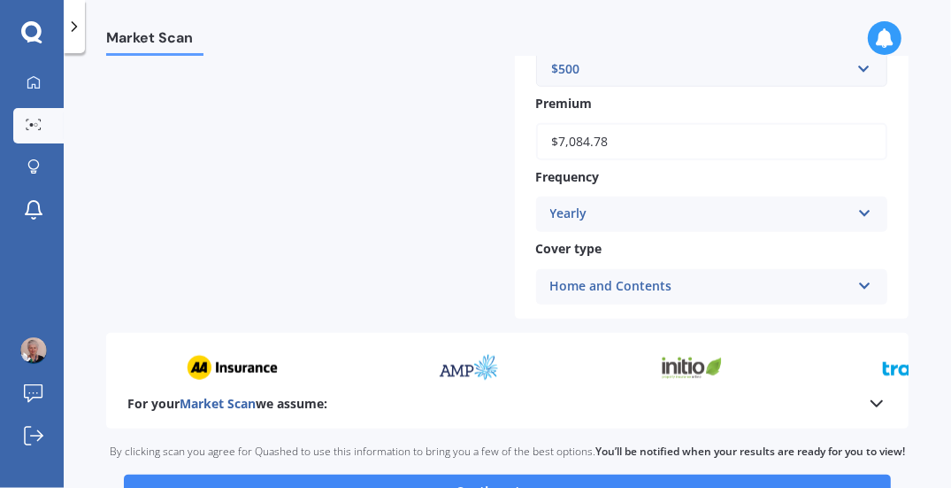
scroll to position [1062, 0]
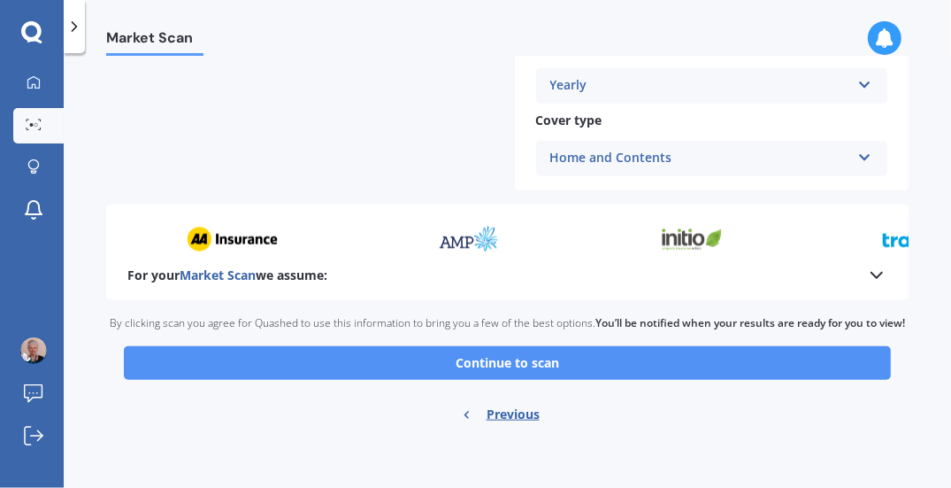
click at [510, 373] on button "Continue to scan" at bounding box center [507, 363] width 767 height 34
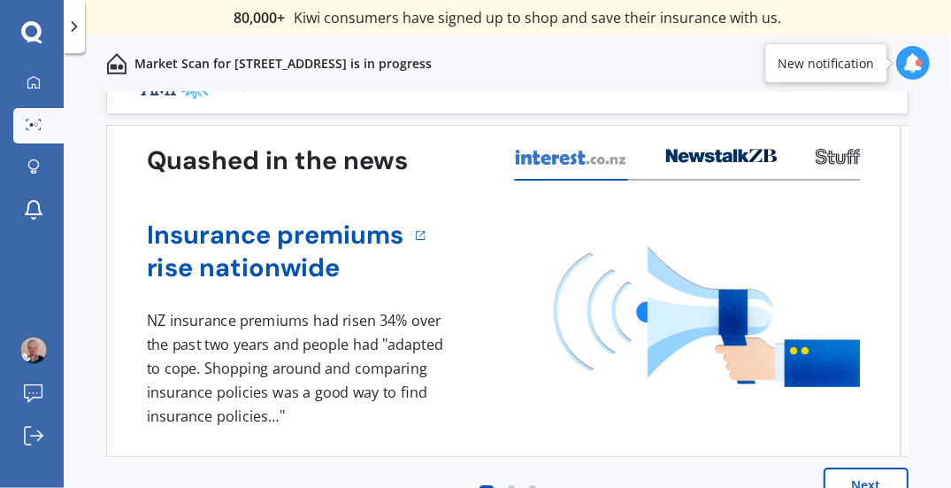
scroll to position [71, 0]
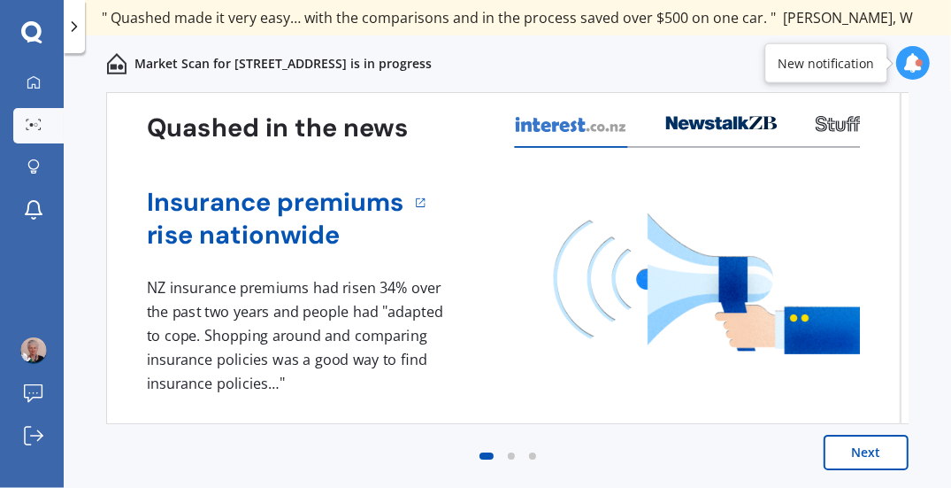
click at [859, 459] on button "Next" at bounding box center [866, 452] width 85 height 35
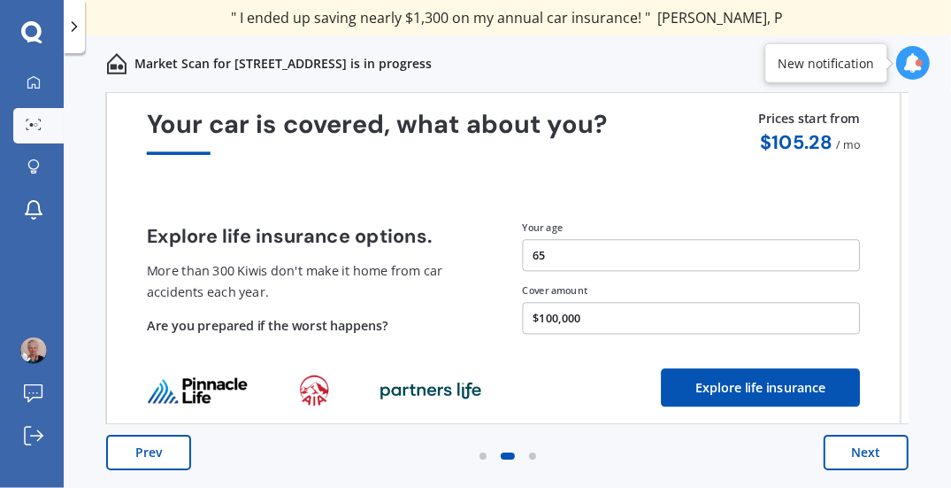
click at [861, 458] on button "Next" at bounding box center [866, 452] width 85 height 35
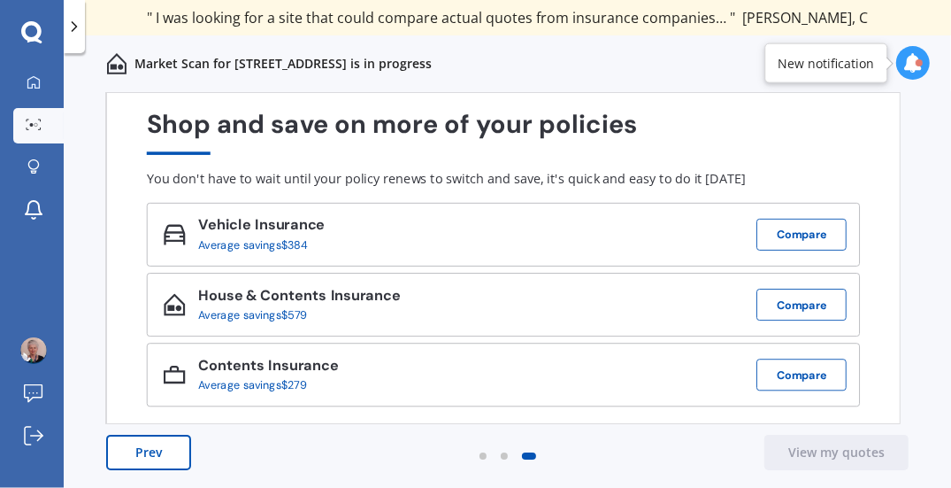
click at [155, 450] on button "Prev" at bounding box center [148, 452] width 85 height 35
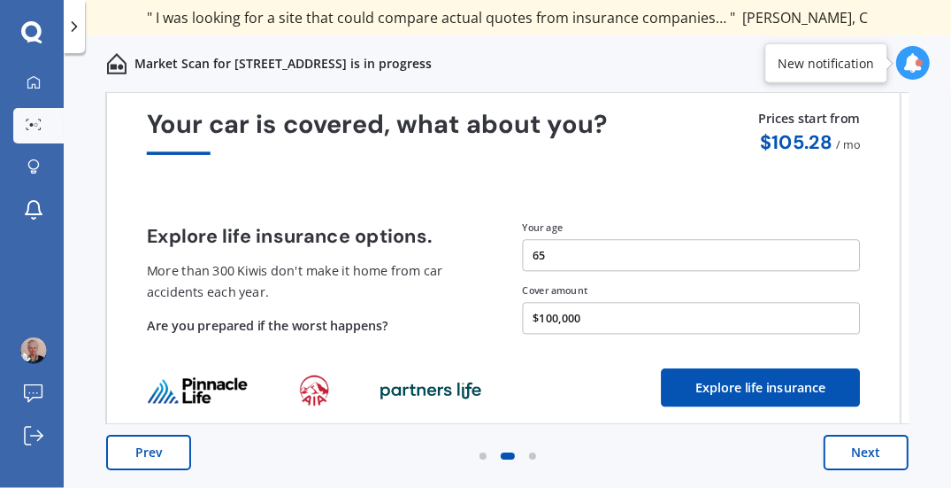
scroll to position [0, 0]
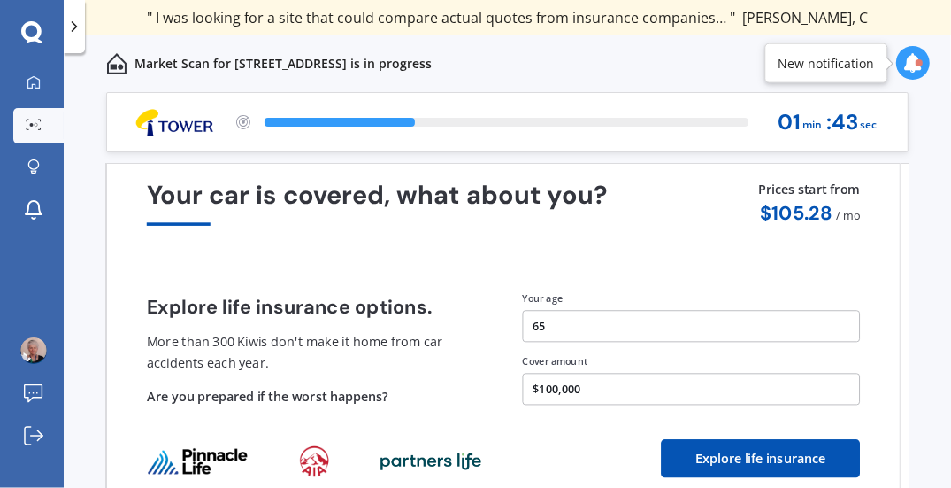
click at [156, 450] on img at bounding box center [198, 461] width 102 height 29
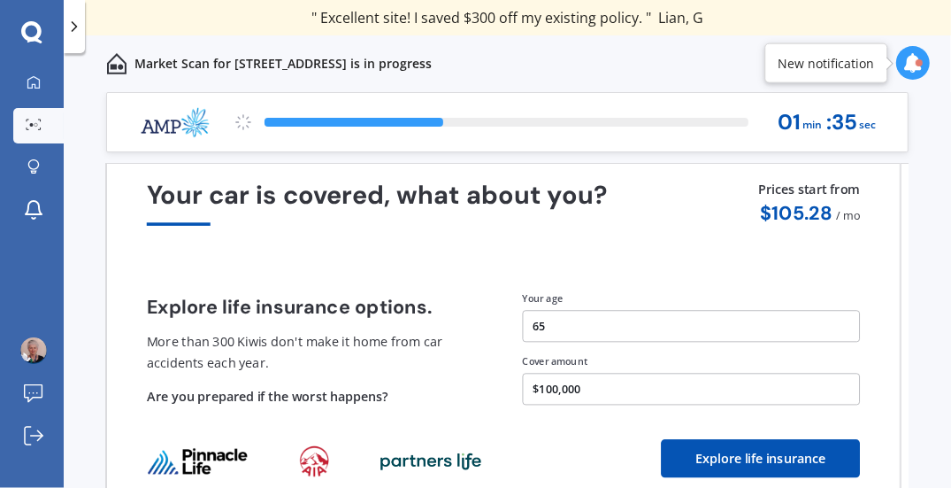
scroll to position [71, 0]
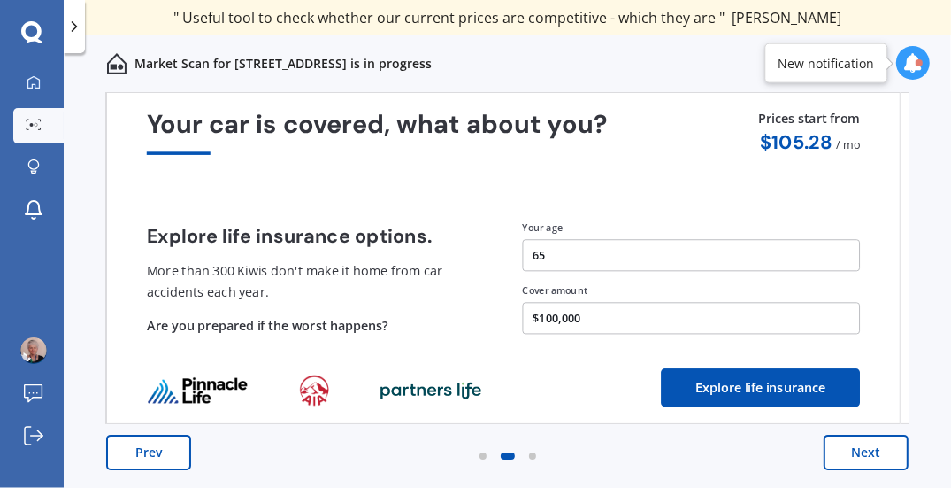
click at [854, 453] on button "Next" at bounding box center [866, 452] width 85 height 35
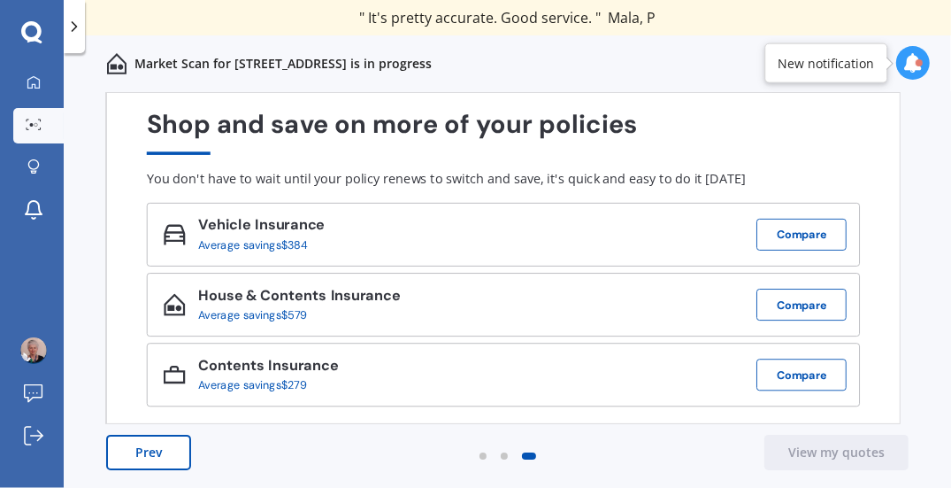
scroll to position [0, 0]
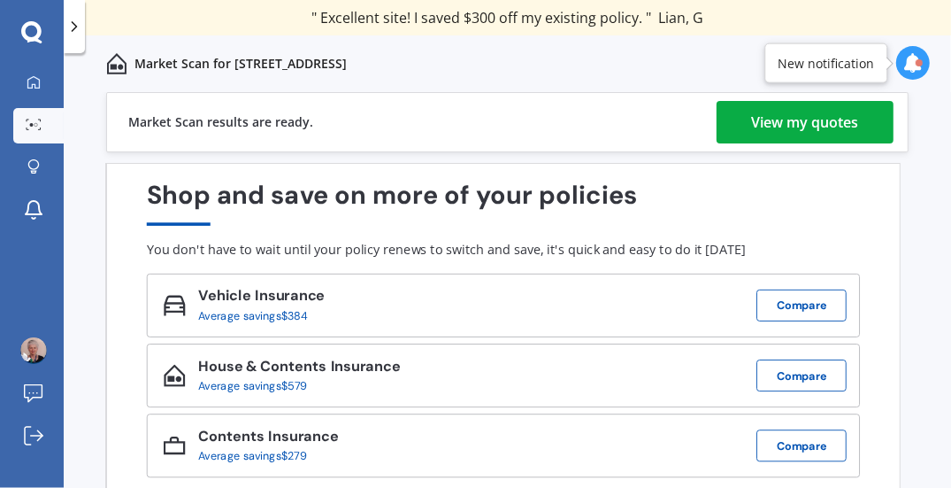
click at [807, 127] on div "View my quotes" at bounding box center [805, 122] width 107 height 42
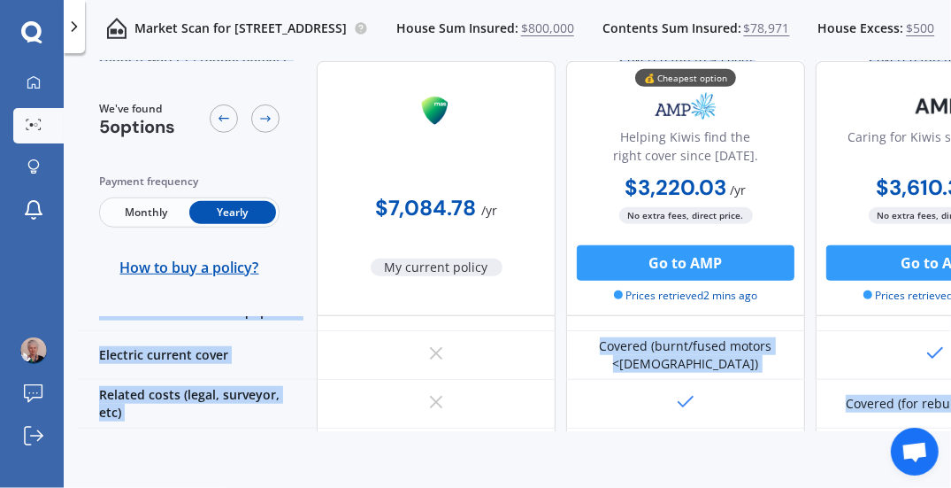
scroll to position [1071, 0]
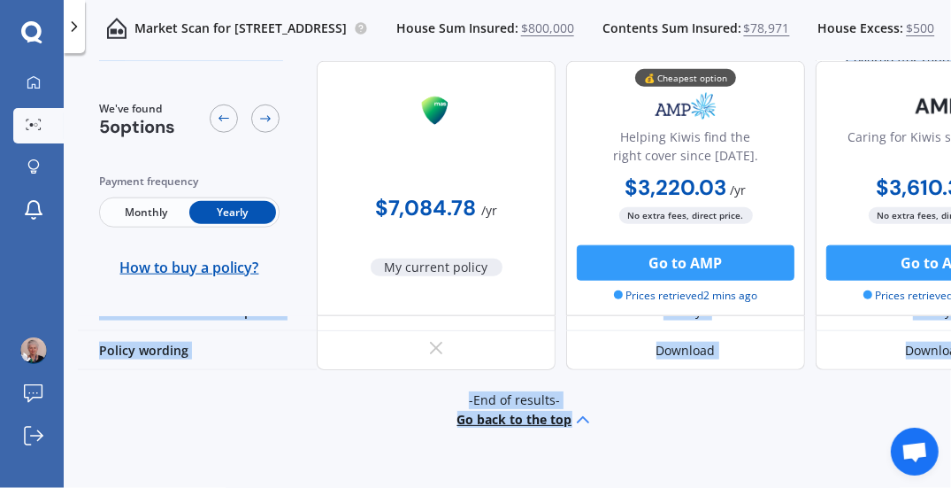
drag, startPoint x: 771, startPoint y: 381, endPoint x: 322, endPoint y: 445, distance: 453.4
click at [322, 445] on div "We've found 5 options Payment frequency Monthly Yearly How to buy a policy? $7,…" at bounding box center [515, 276] width 874 height 430
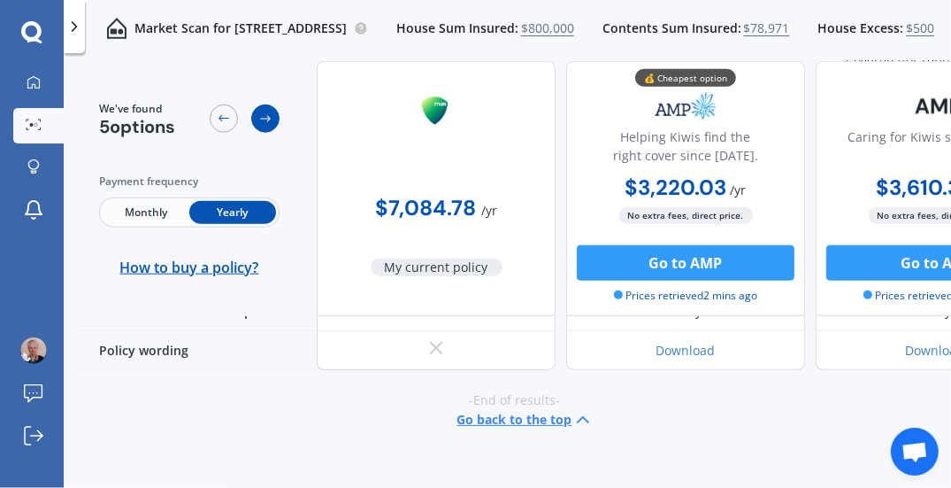
click at [265, 124] on icon at bounding box center [265, 119] width 14 height 14
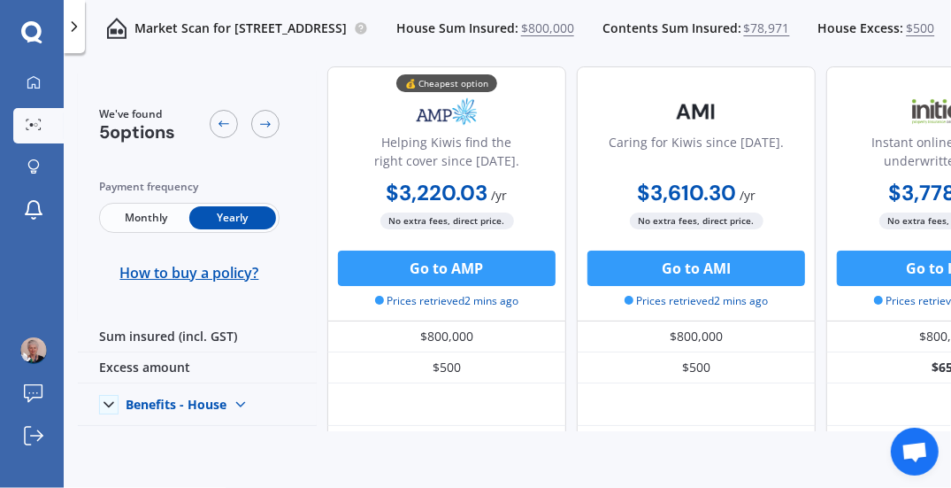
scroll to position [0, 239]
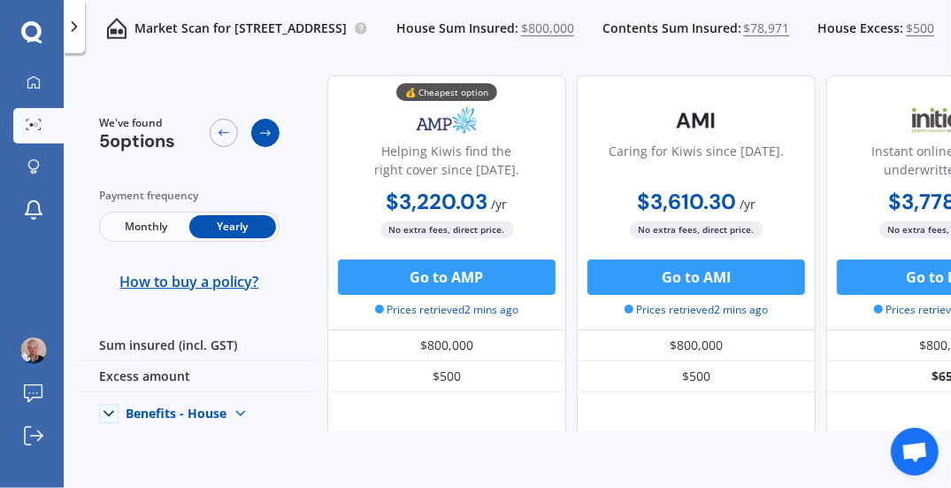
click at [264, 133] on icon at bounding box center [265, 133] width 14 height 14
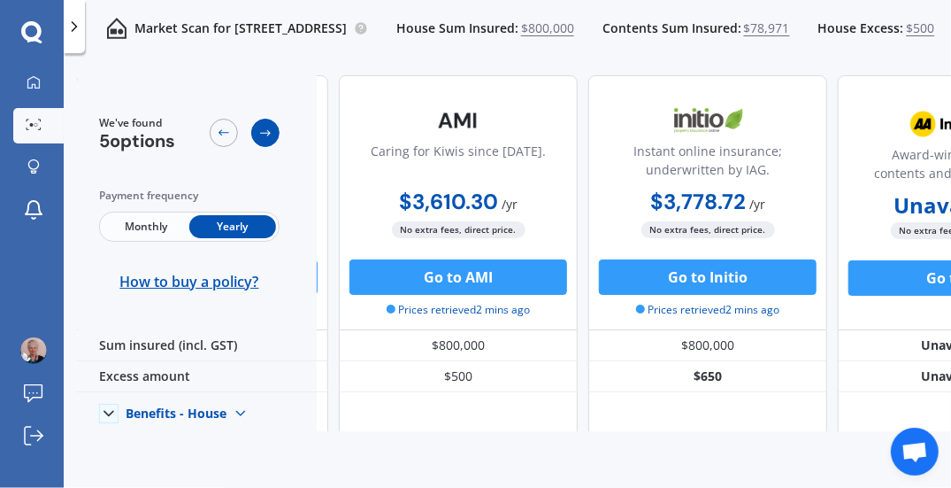
scroll to position [0, 478]
click at [264, 133] on icon at bounding box center [265, 133] width 14 height 14
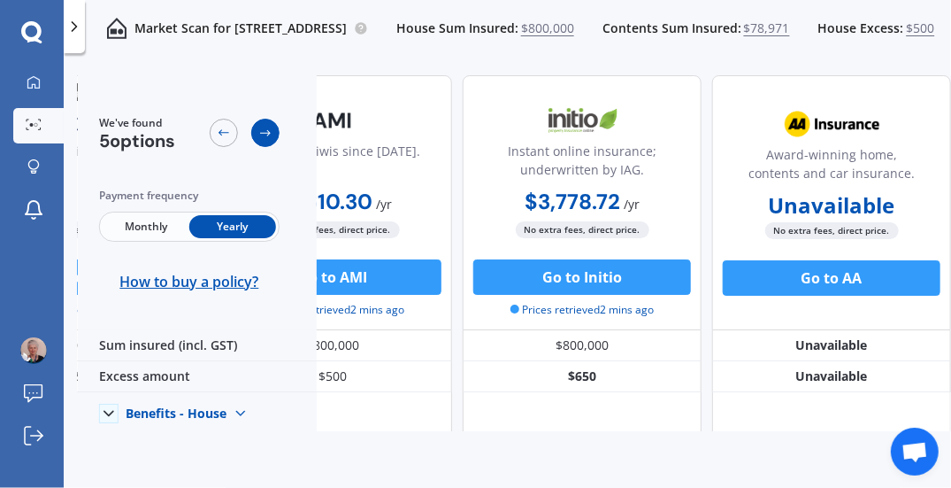
scroll to position [0, 610]
click at [227, 133] on icon at bounding box center [224, 133] width 11 height 6
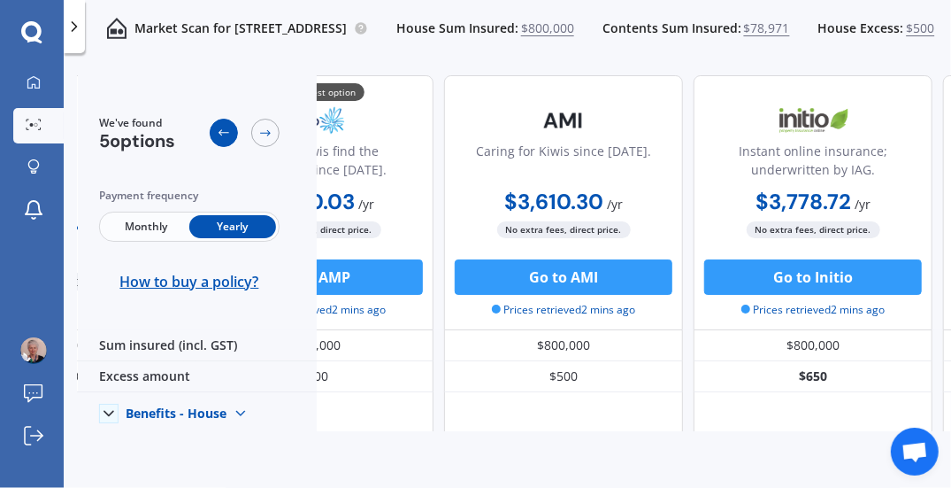
scroll to position [0, 371]
click at [227, 133] on icon at bounding box center [224, 133] width 11 height 6
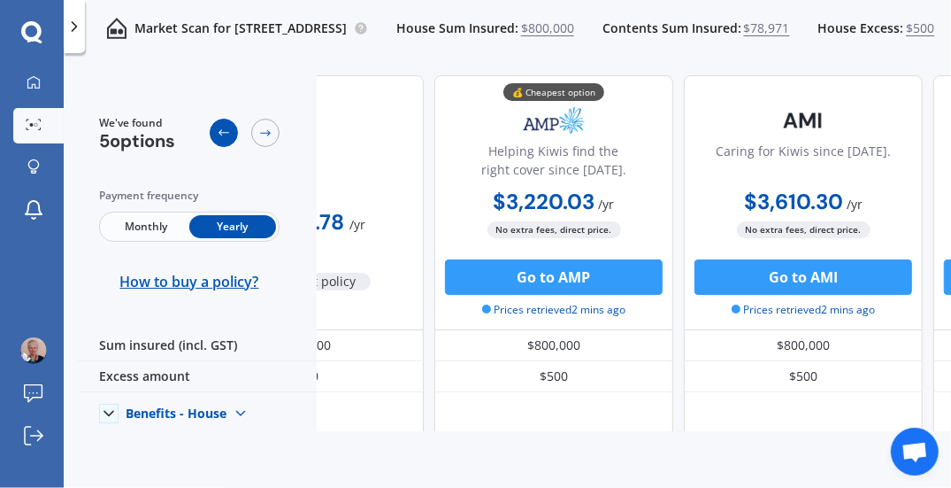
scroll to position [0, 132]
click at [222, 132] on icon at bounding box center [224, 133] width 14 height 14
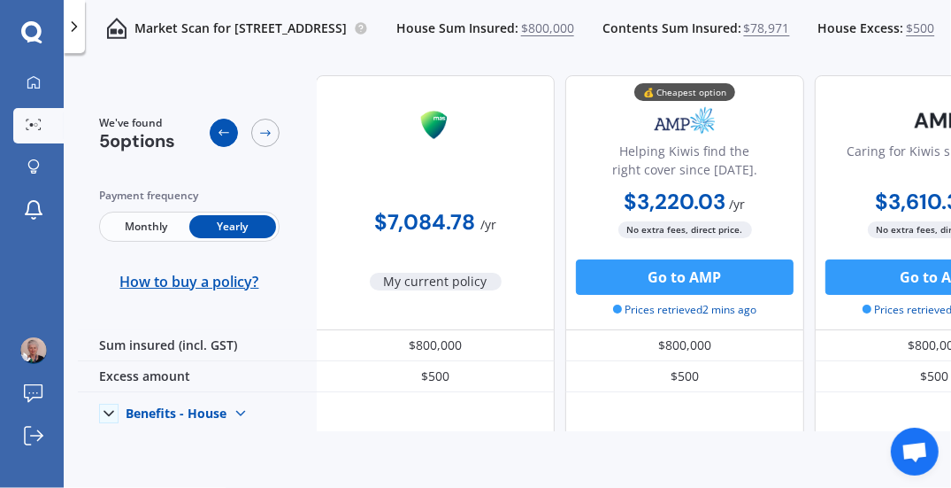
scroll to position [0, 0]
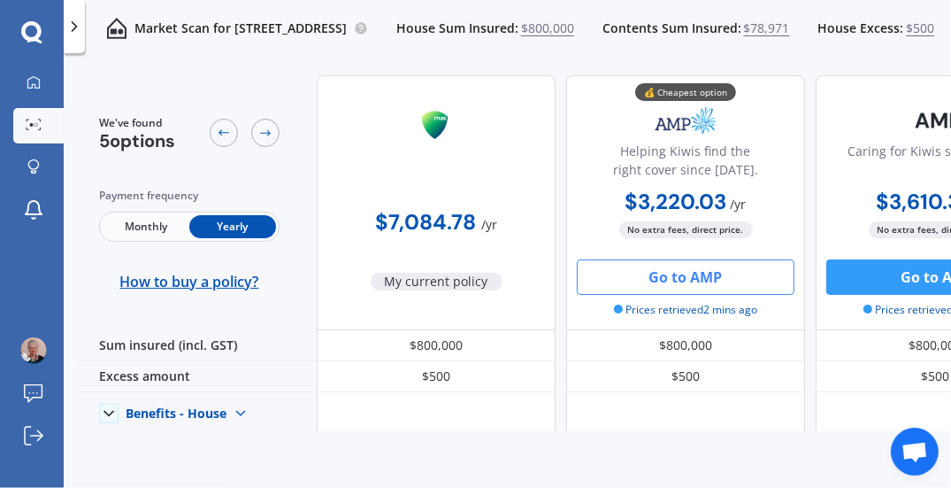
click at [668, 278] on button "Go to AMP" at bounding box center [686, 276] width 218 height 35
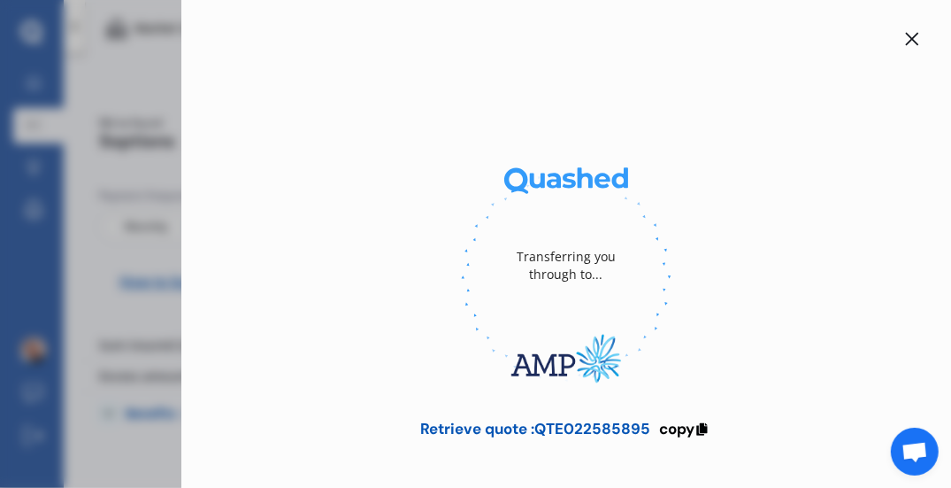
click at [905, 37] on icon at bounding box center [912, 39] width 14 height 14
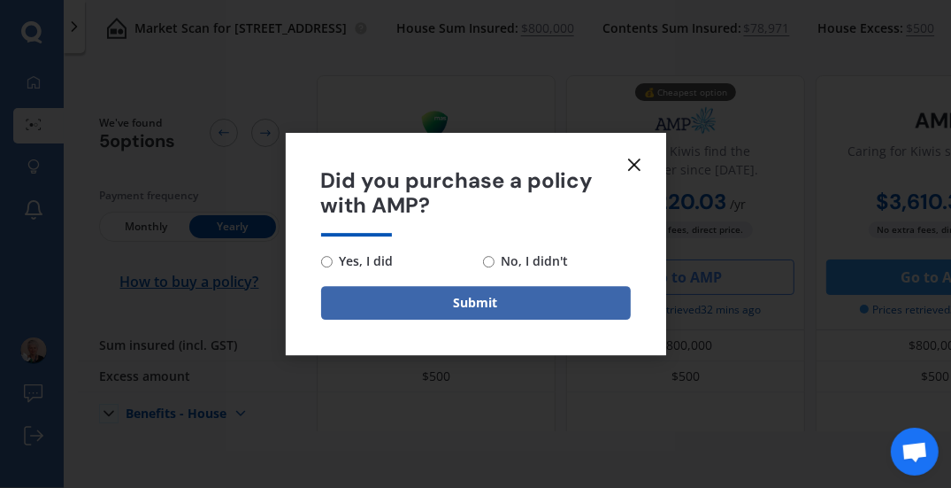
click at [635, 165] on line at bounding box center [634, 164] width 11 height 11
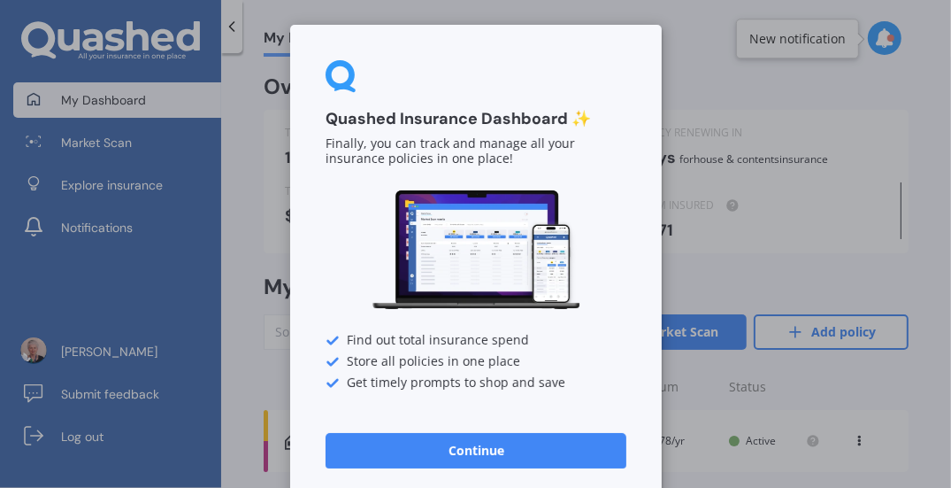
click at [489, 457] on button "Continue" at bounding box center [476, 450] width 301 height 35
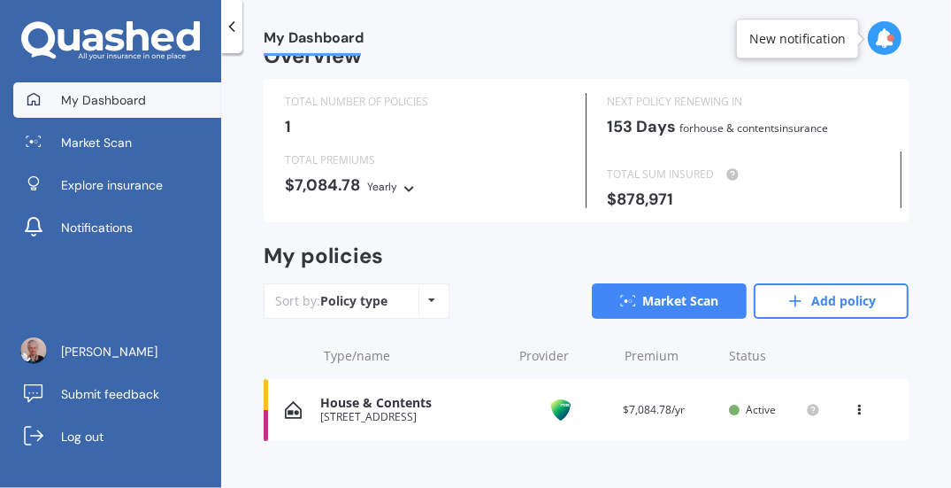
scroll to position [57, 0]
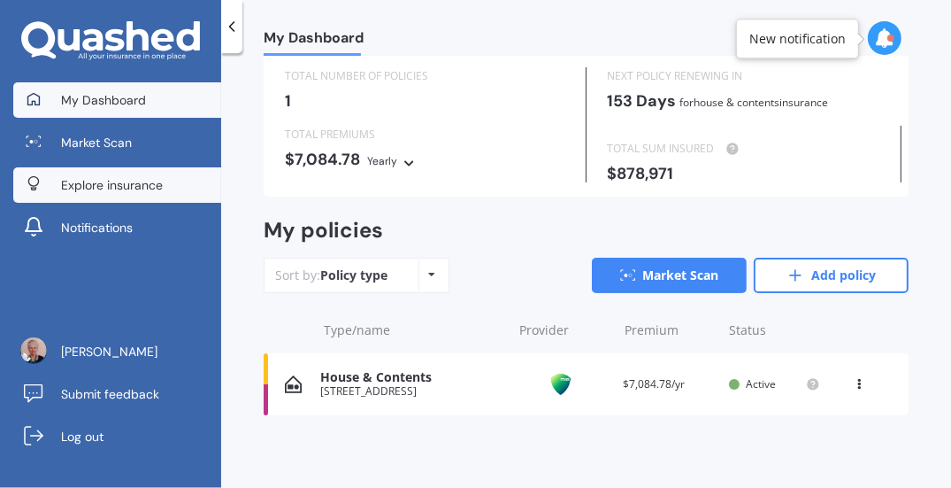
click at [99, 190] on span "Explore insurance" at bounding box center [112, 185] width 102 height 18
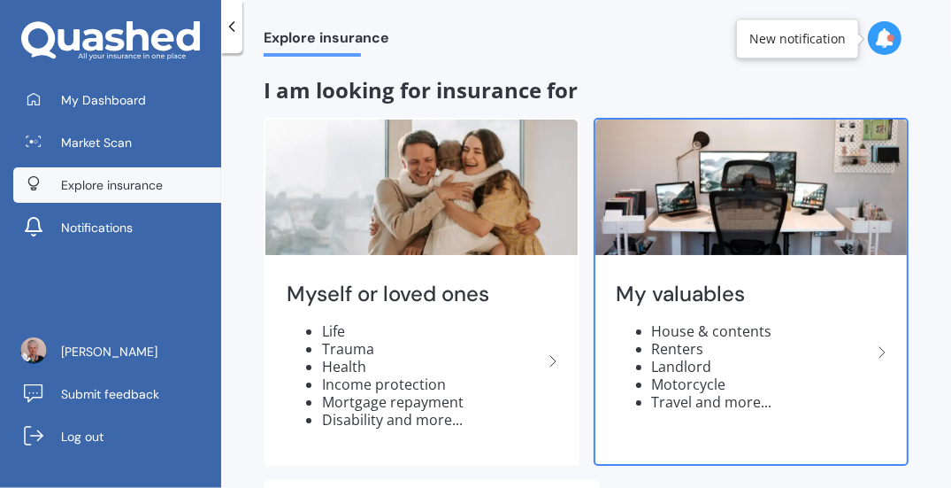
click at [689, 332] on li "House & contents" at bounding box center [762, 331] width 220 height 18
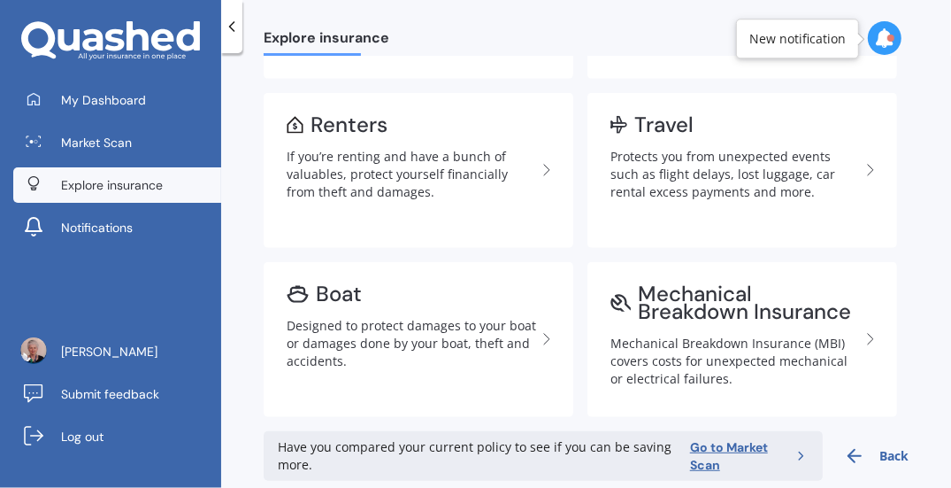
scroll to position [584, 0]
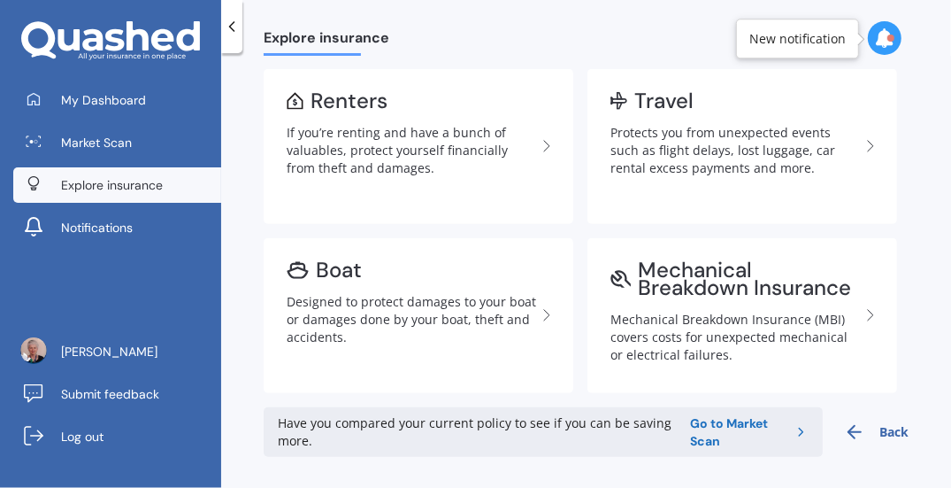
click at [706, 421] on span "Go to Market Scan" at bounding box center [742, 431] width 104 height 35
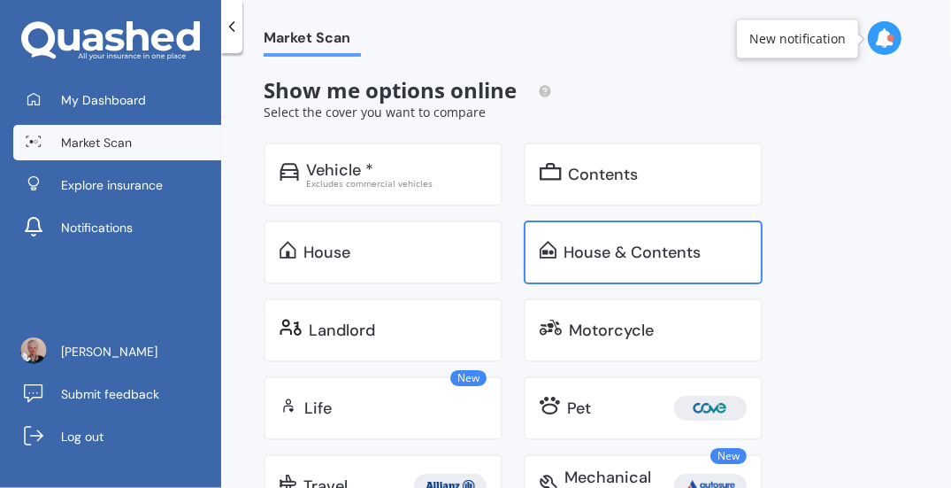
click at [614, 262] on div "House & Contents" at bounding box center [643, 252] width 239 height 64
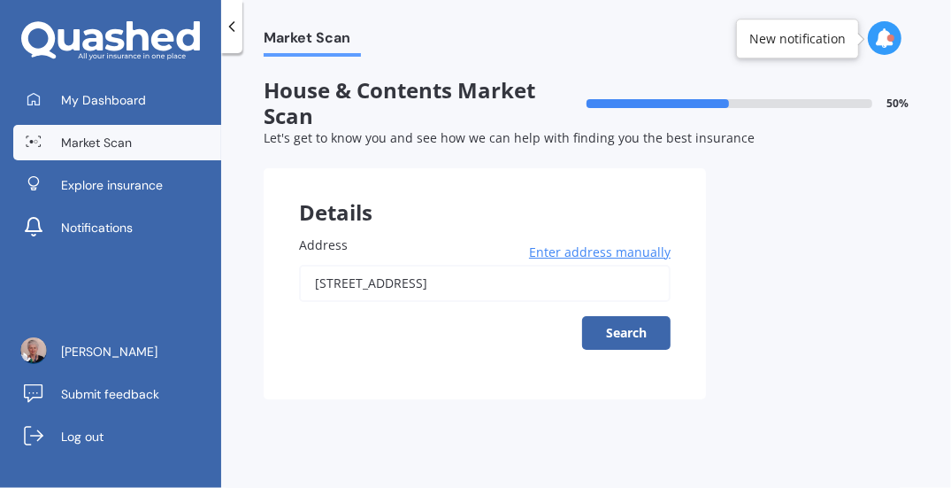
click at [551, 288] on input "[STREET_ADDRESS]" at bounding box center [485, 283] width 372 height 37
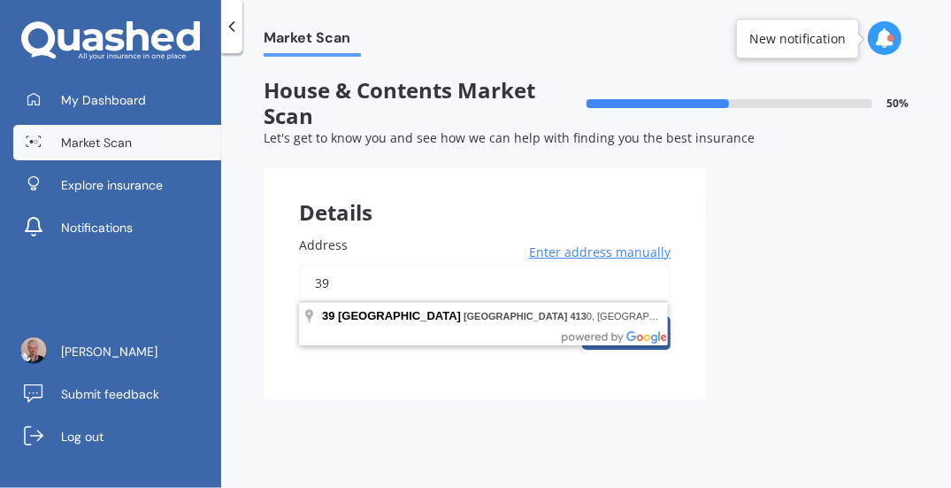
type input "3"
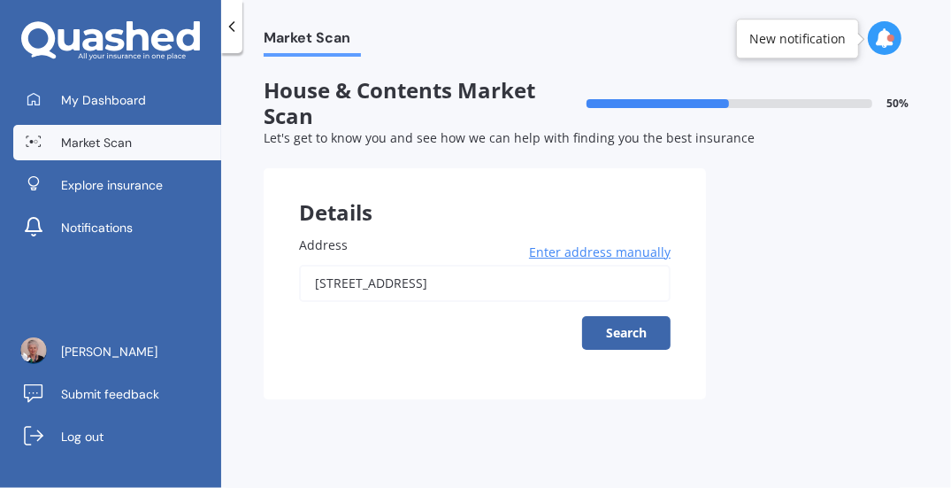
type input "[STREET_ADDRESS]"
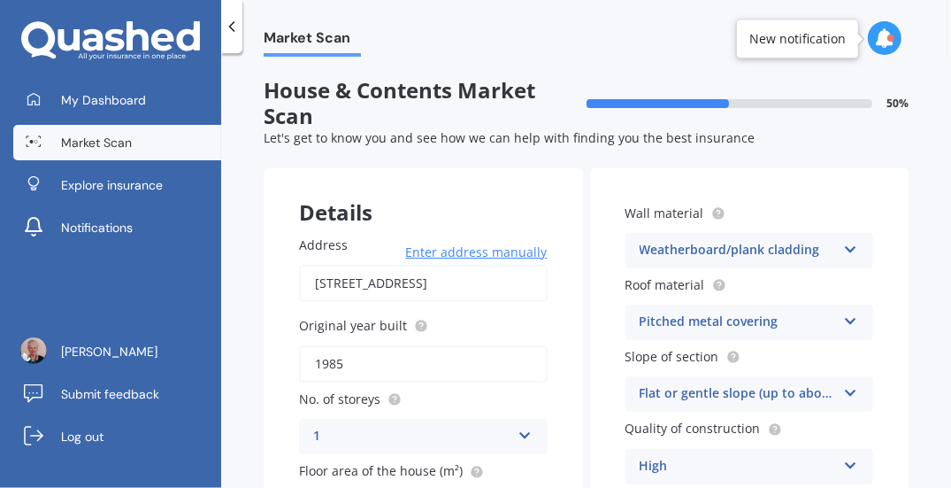
click at [843, 390] on icon at bounding box center [850, 389] width 15 height 12
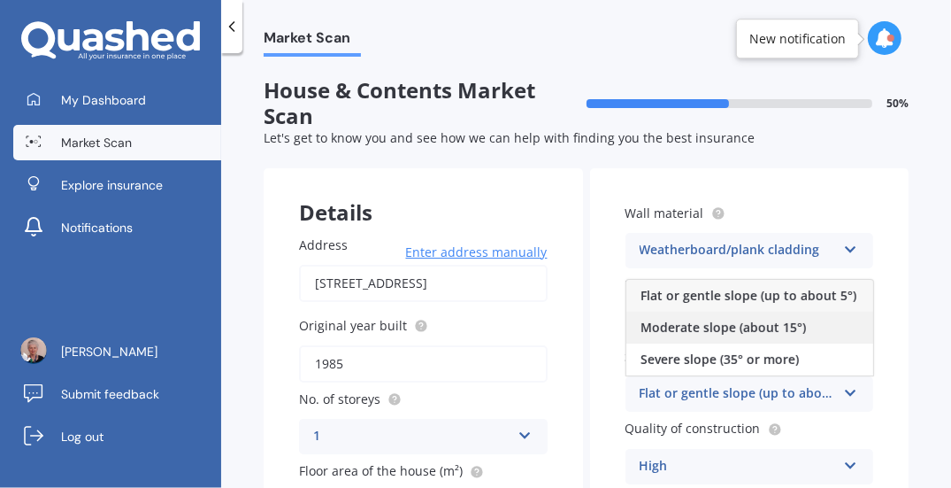
click at [665, 334] on span "Moderate slope (about 15°)" at bounding box center [724, 327] width 166 height 17
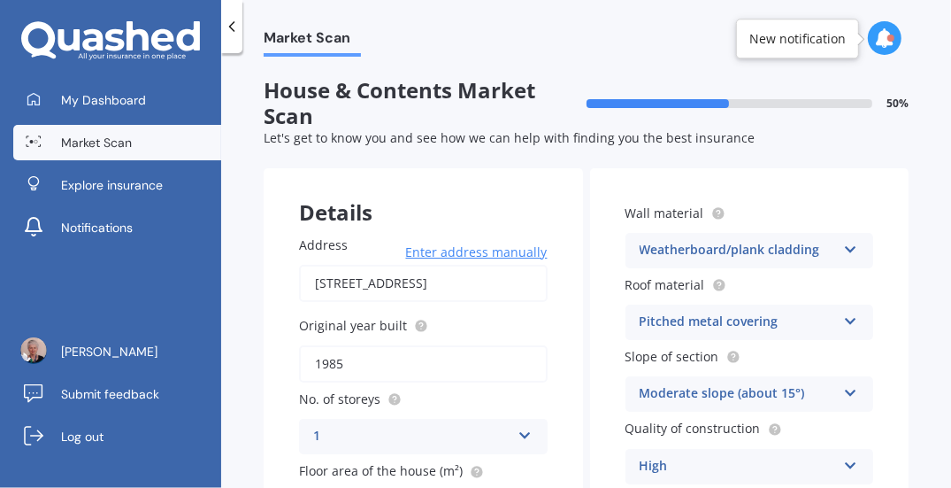
scroll to position [176, 0]
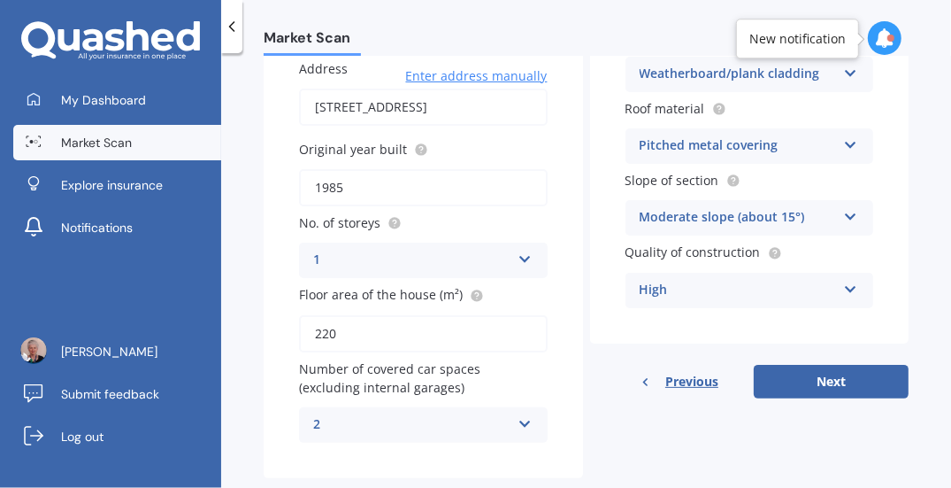
click at [369, 324] on input "220" at bounding box center [423, 333] width 249 height 37
type input "220"
click at [826, 384] on button "Next" at bounding box center [831, 382] width 155 height 34
select select "02"
select select "08"
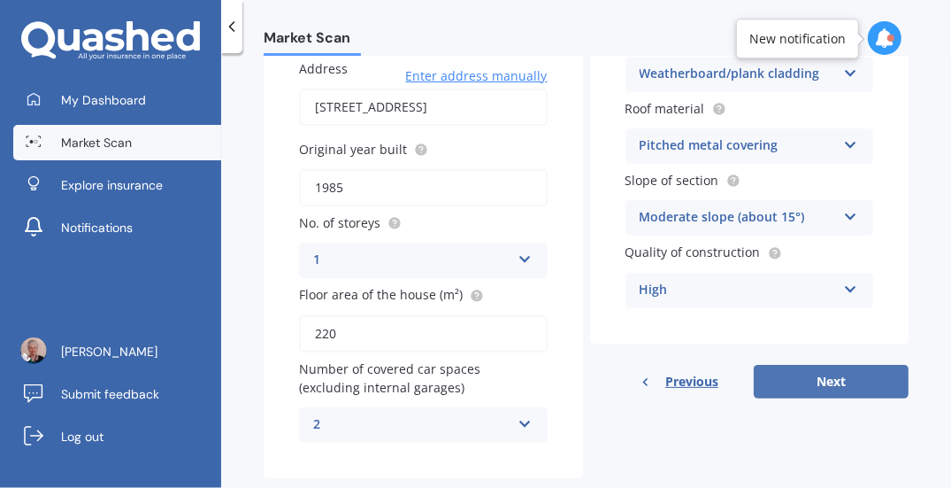
select select "1960"
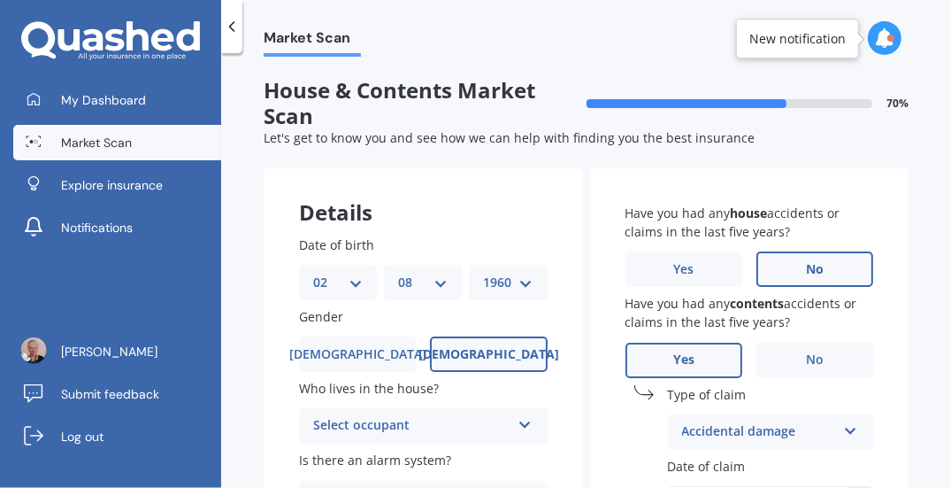
scroll to position [0, 0]
click at [520, 420] on icon at bounding box center [525, 421] width 15 height 12
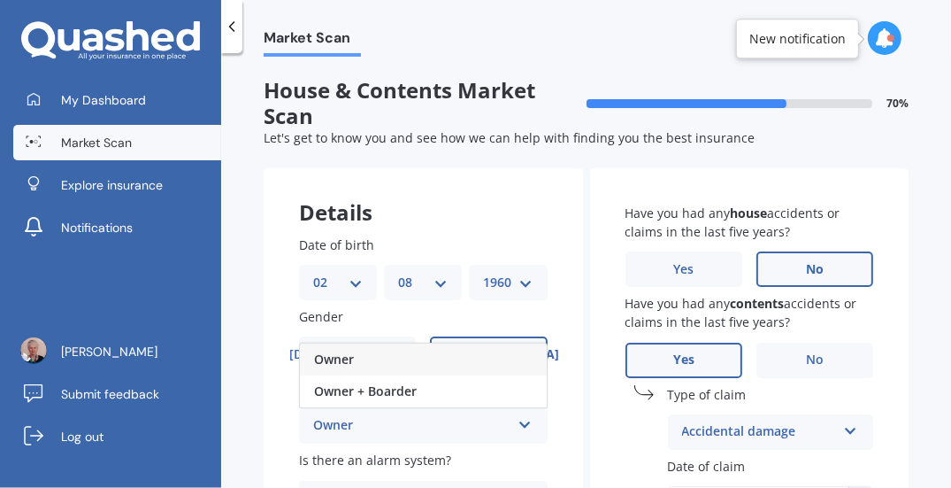
click at [371, 430] on div "Owner" at bounding box center [411, 425] width 197 height 21
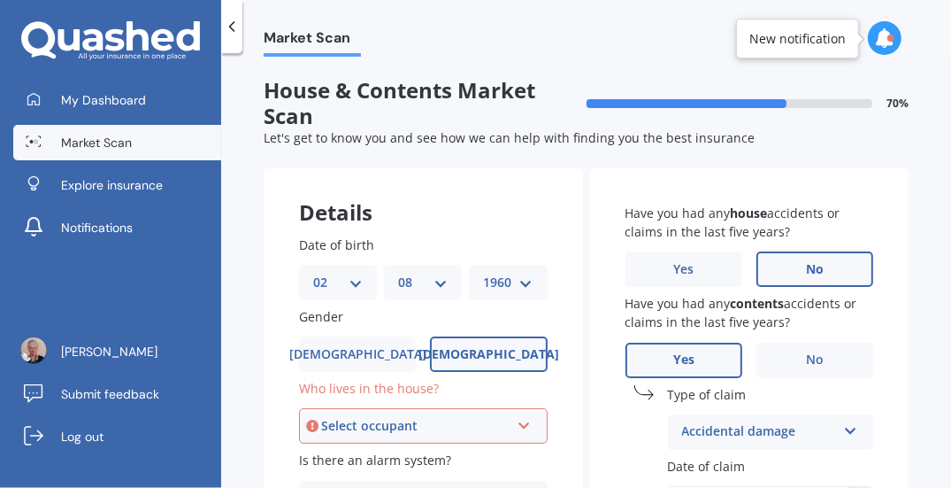
click at [520, 422] on icon at bounding box center [524, 422] width 15 height 12
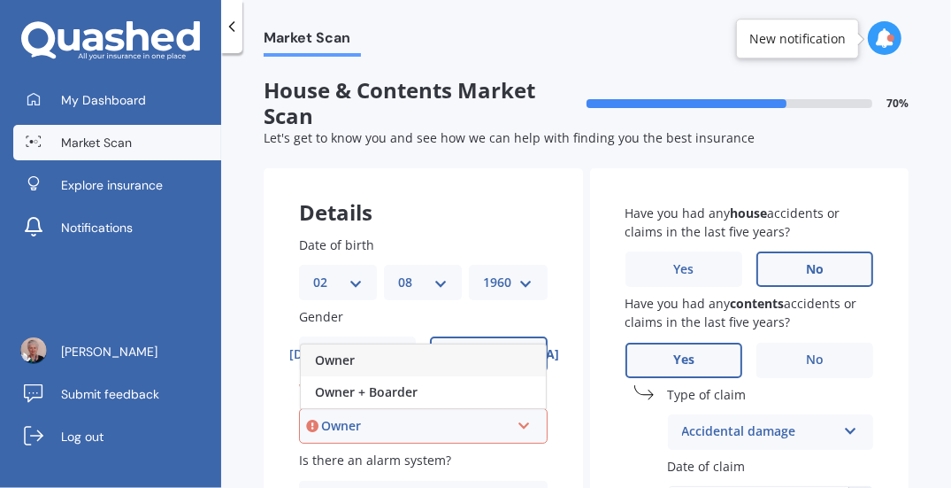
click at [425, 365] on div "Owner" at bounding box center [423, 360] width 245 height 32
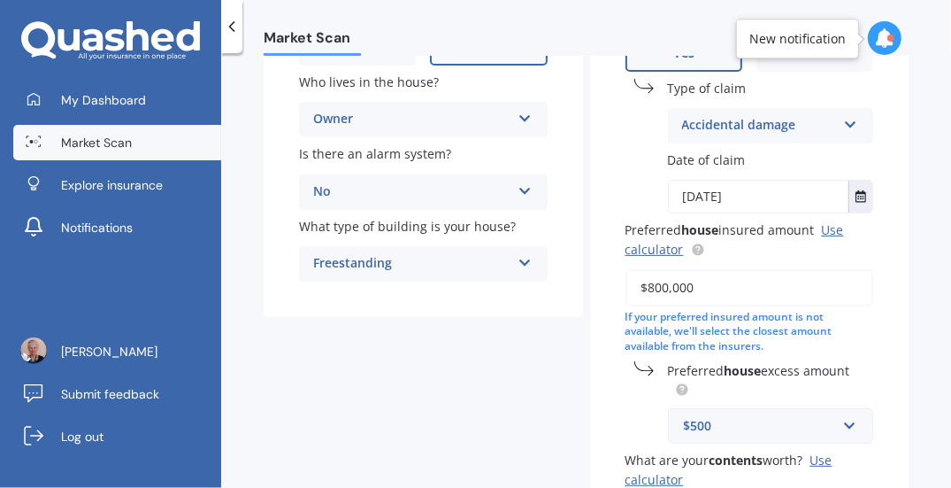
scroll to position [354, 0]
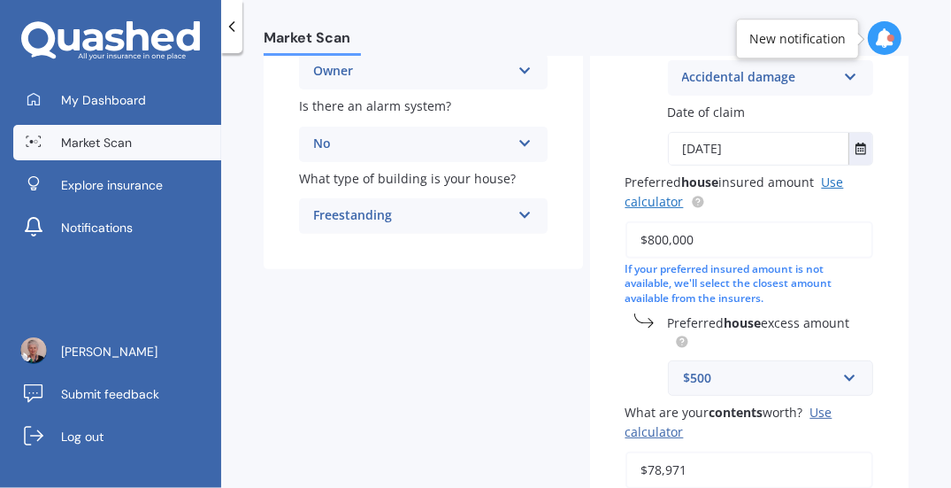
click at [828, 180] on link "Use calculator" at bounding box center [735, 190] width 219 height 35
click at [737, 242] on input "$800,000" at bounding box center [750, 239] width 249 height 37
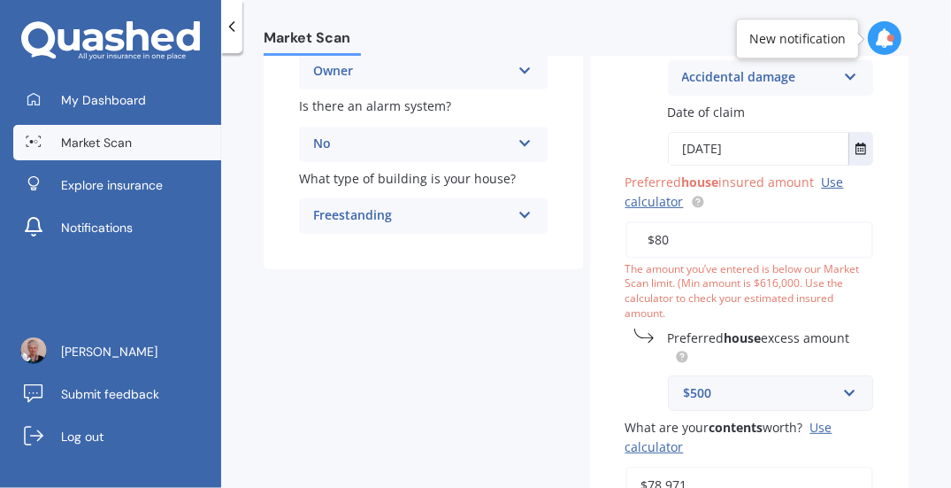
type input "$8"
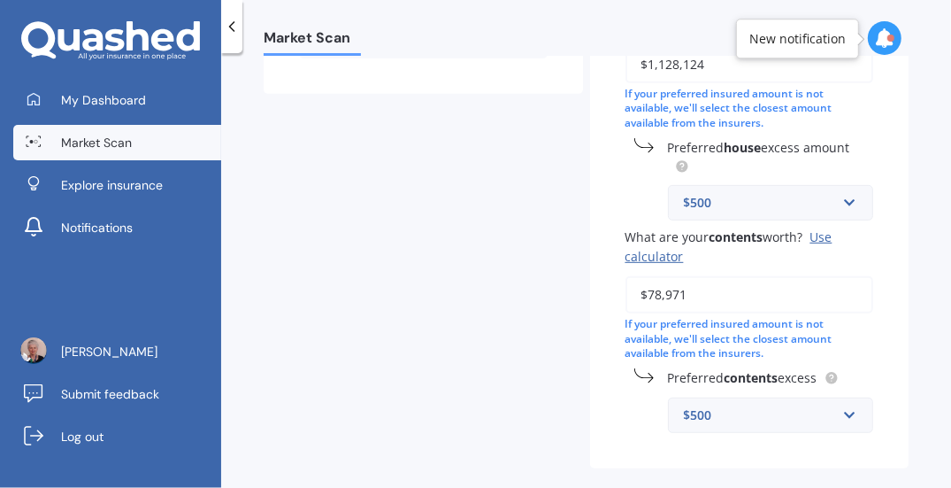
scroll to position [530, 0]
type input "$1,128,124"
click at [759, 293] on input "$78,971" at bounding box center [750, 293] width 249 height 37
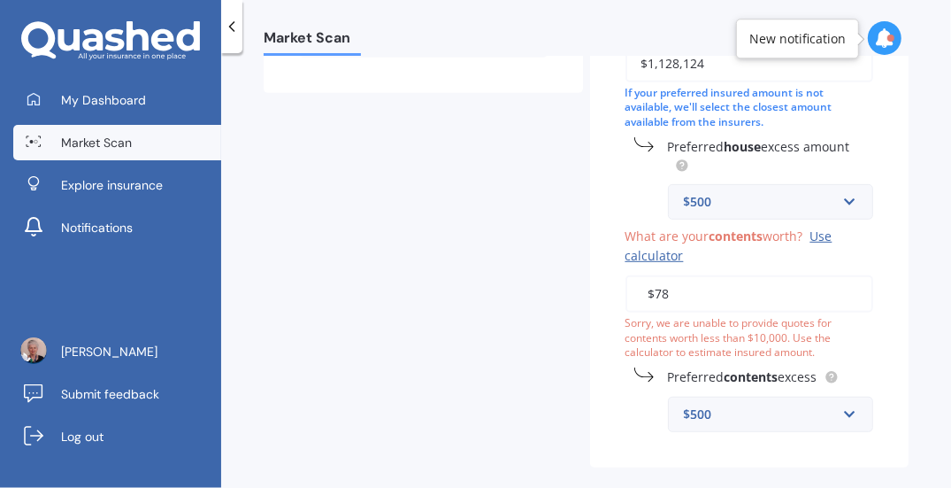
type input "$7"
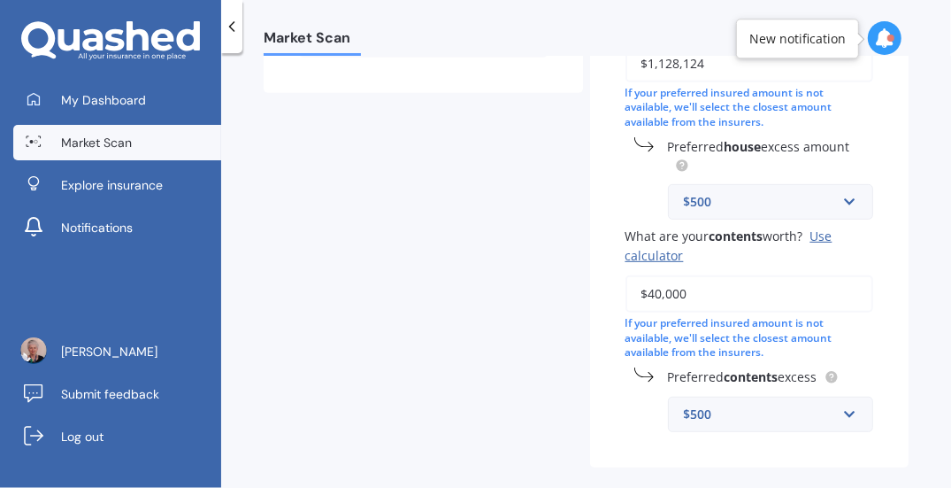
scroll to position [610, 0]
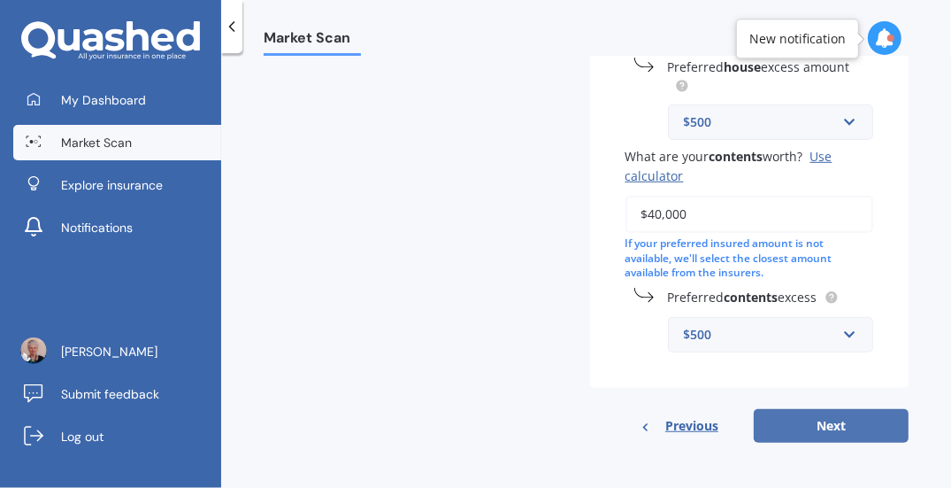
type input "$40,000"
click at [813, 421] on button "Next" at bounding box center [831, 426] width 155 height 34
select select "02"
select select "08"
select select "1960"
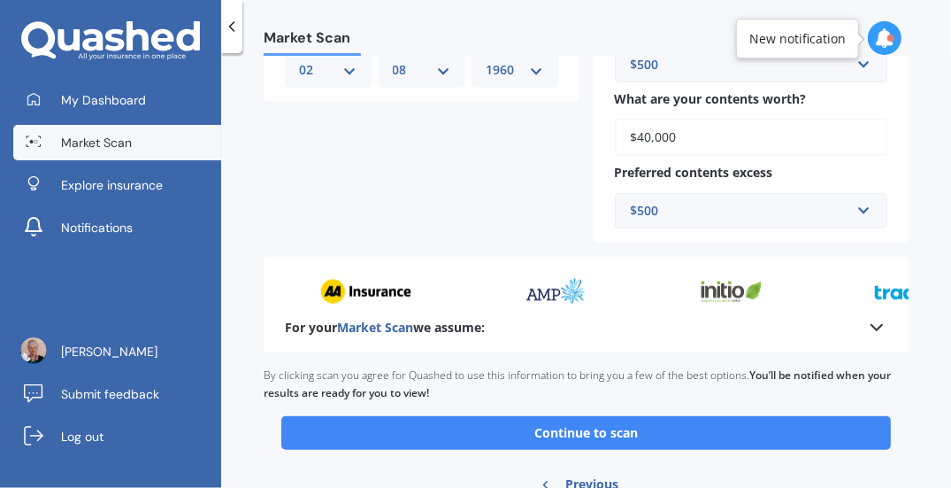
scroll to position [880, 0]
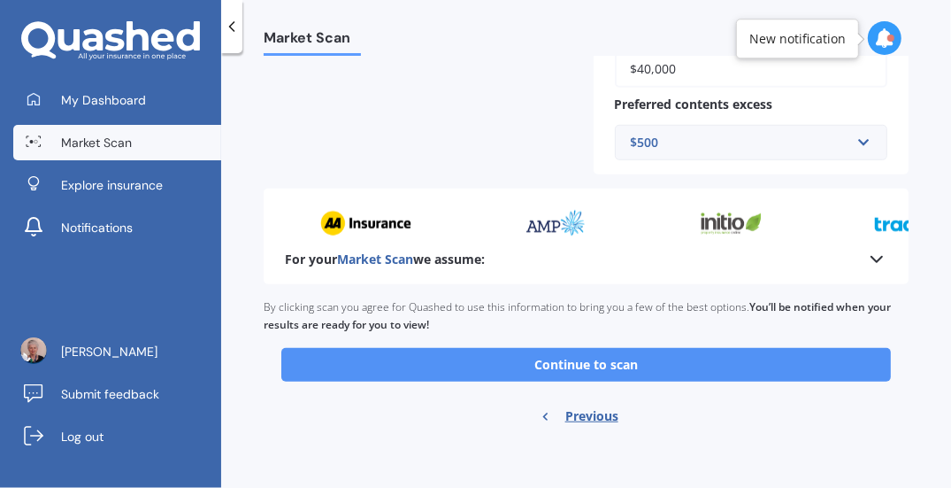
click at [589, 364] on button "Continue to scan" at bounding box center [586, 365] width 610 height 34
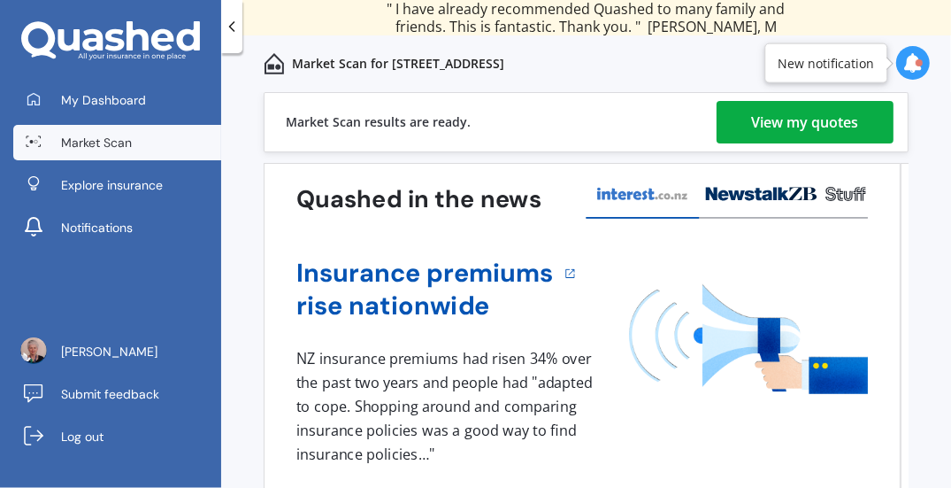
click at [771, 133] on div "View my quotes" at bounding box center [805, 122] width 107 height 42
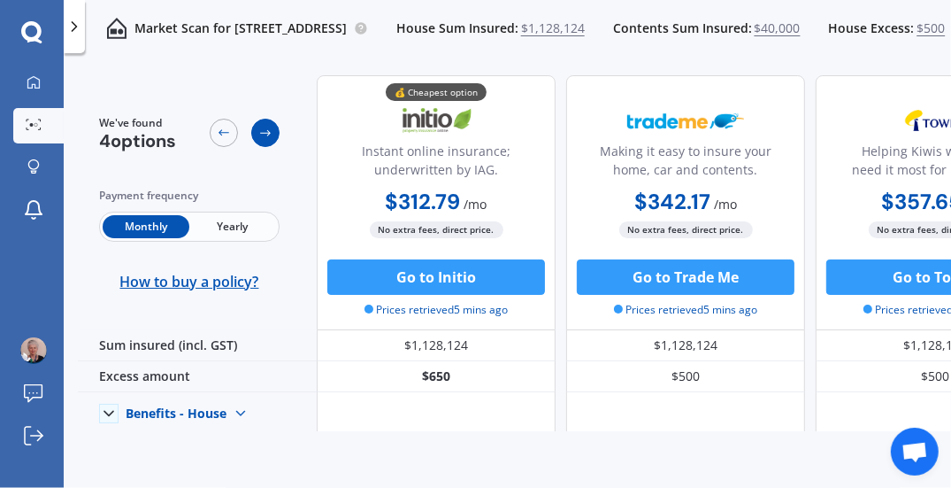
click at [271, 131] on icon at bounding box center [265, 133] width 14 height 14
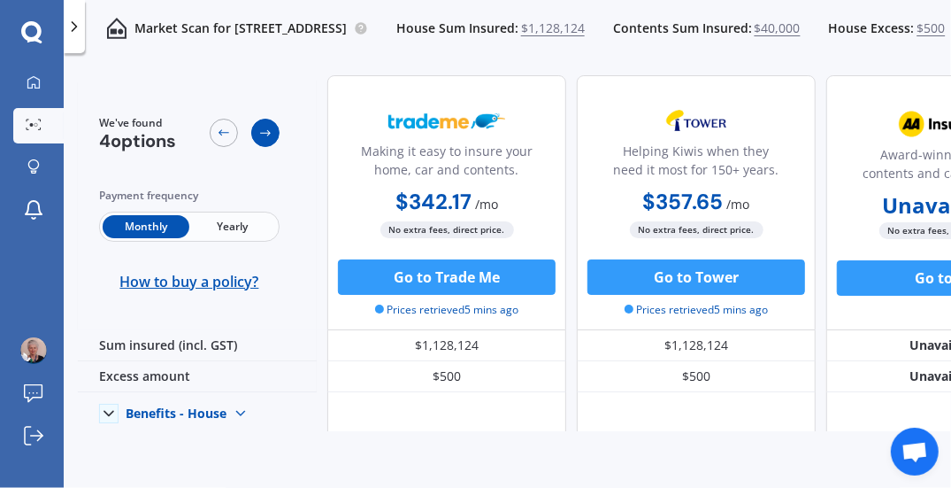
click at [271, 131] on icon at bounding box center [265, 133] width 14 height 14
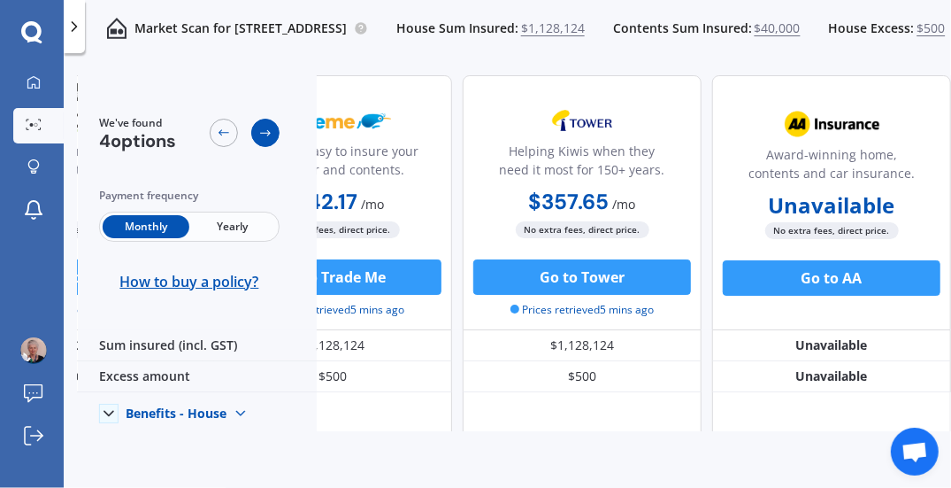
scroll to position [0, 360]
click at [271, 131] on icon at bounding box center [265, 133] width 14 height 14
click at [222, 136] on icon at bounding box center [224, 133] width 14 height 14
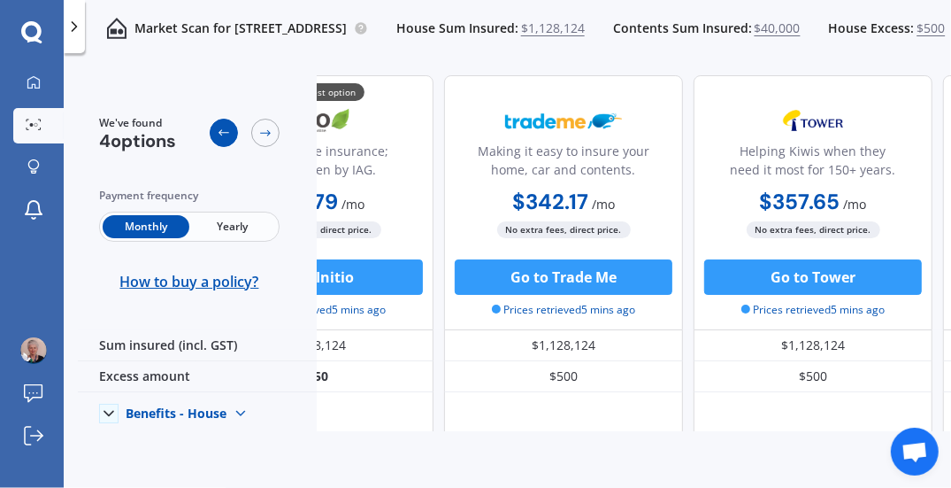
scroll to position [0, 121]
click at [222, 136] on icon at bounding box center [224, 133] width 14 height 14
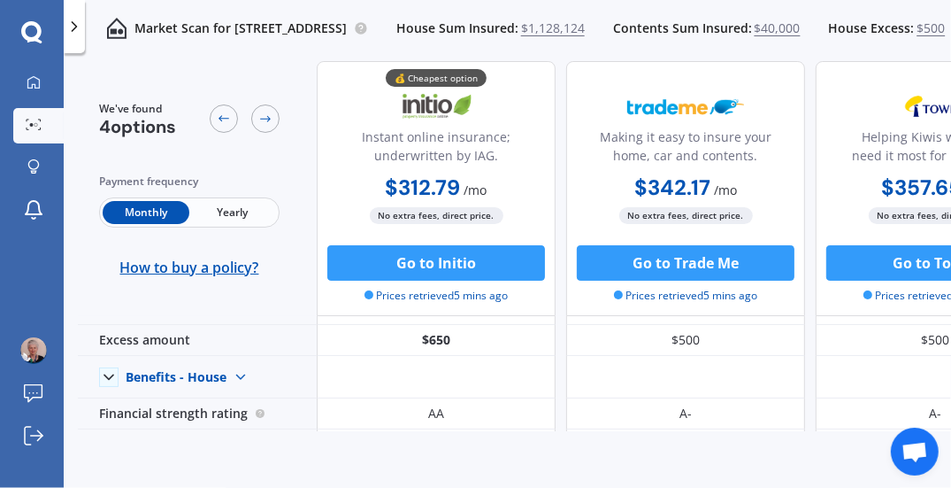
scroll to position [0, 0]
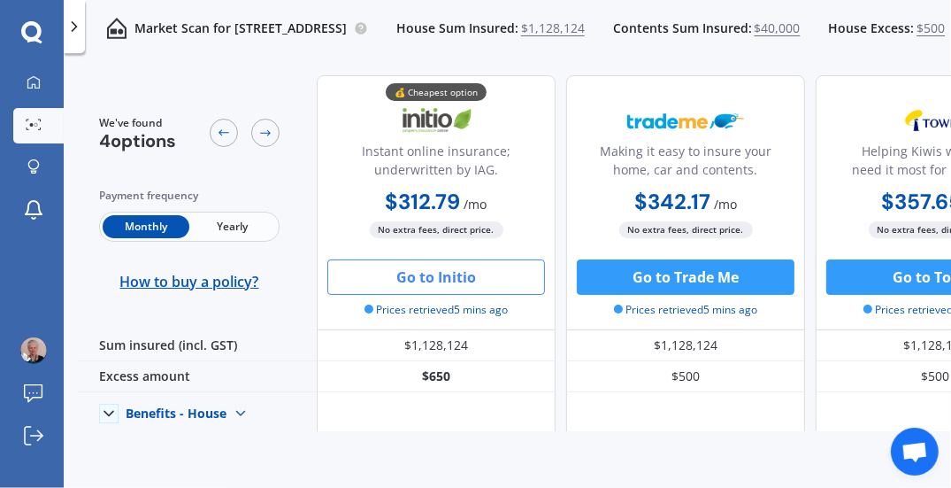
click at [432, 277] on button "Go to Initio" at bounding box center [436, 276] width 218 height 35
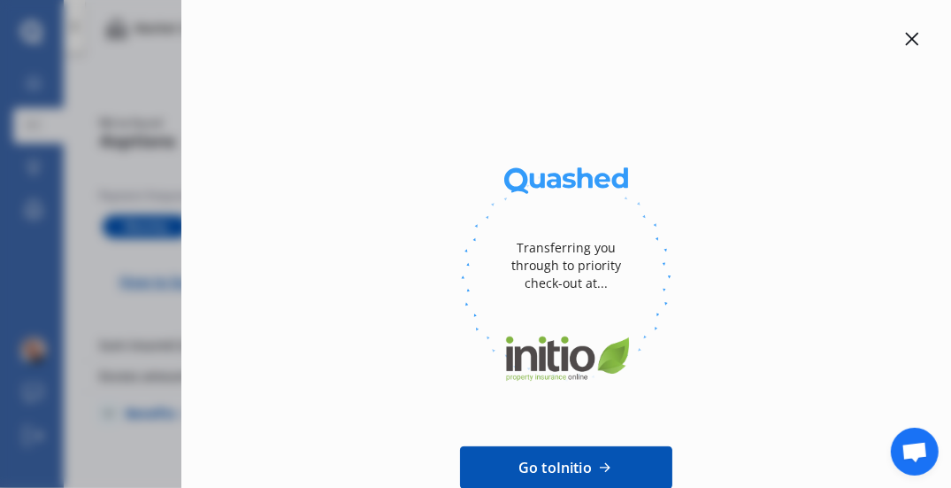
click at [905, 42] on icon at bounding box center [912, 39] width 14 height 14
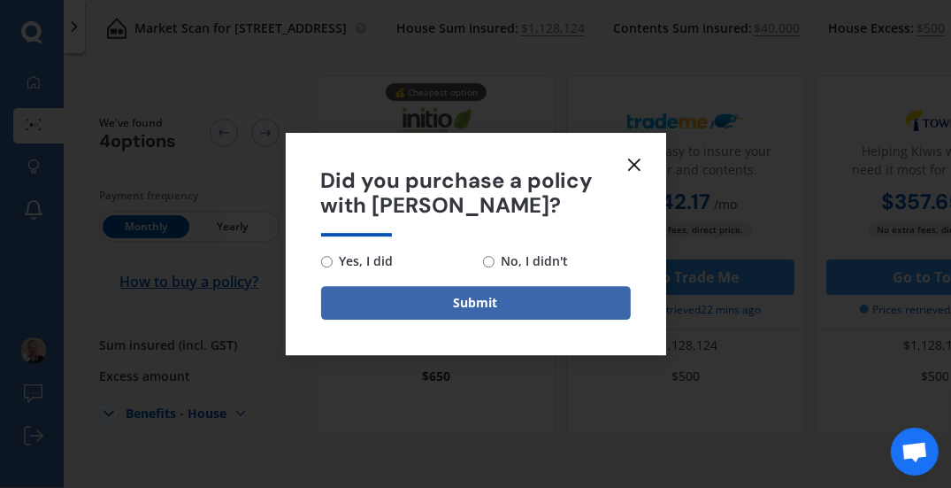
click at [630, 166] on line at bounding box center [634, 164] width 11 height 11
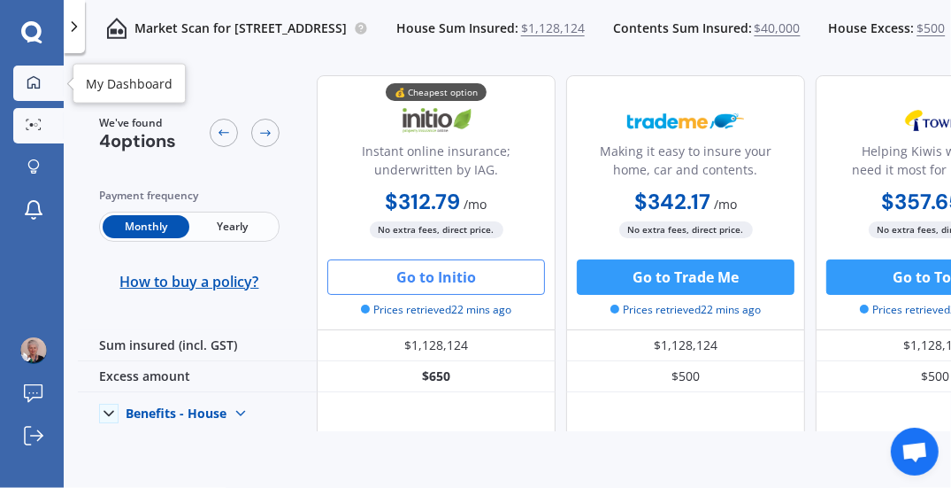
click at [36, 84] on icon at bounding box center [34, 82] width 14 height 14
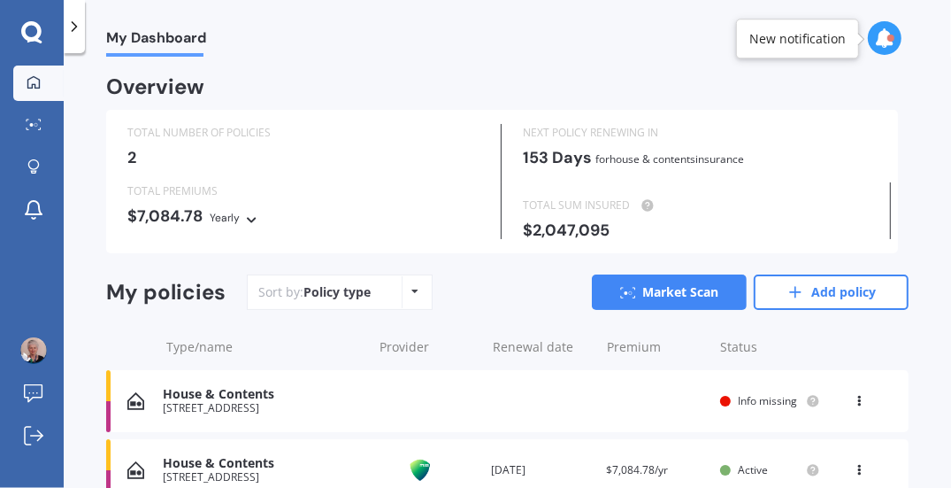
click at [279, 399] on div "House & Contents" at bounding box center [263, 394] width 200 height 15
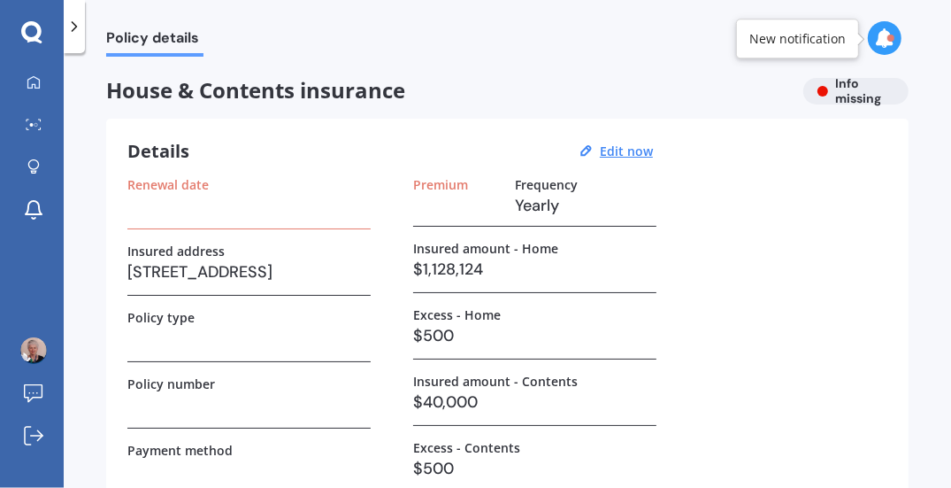
click at [826, 99] on div "House & Contents insurance Info missing" at bounding box center [507, 91] width 803 height 27
click at [855, 89] on div "House & Contents insurance Info missing" at bounding box center [507, 91] width 803 height 27
click at [809, 44] on div "New notification" at bounding box center [798, 39] width 96 height 18
click at [885, 42] on icon at bounding box center [884, 37] width 19 height 19
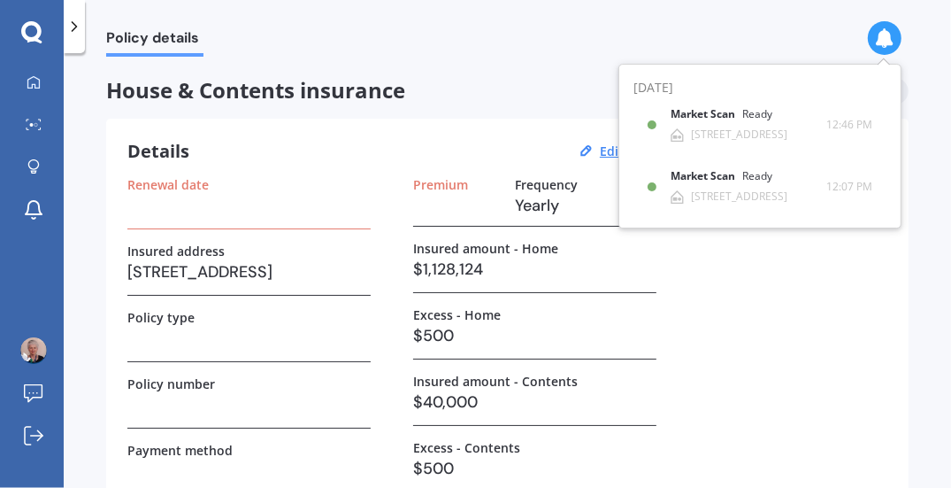
click at [738, 309] on div "Renewal date Insured address [STREET_ADDRESS] Policy type Policy number Payment…" at bounding box center [507, 335] width 760 height 317
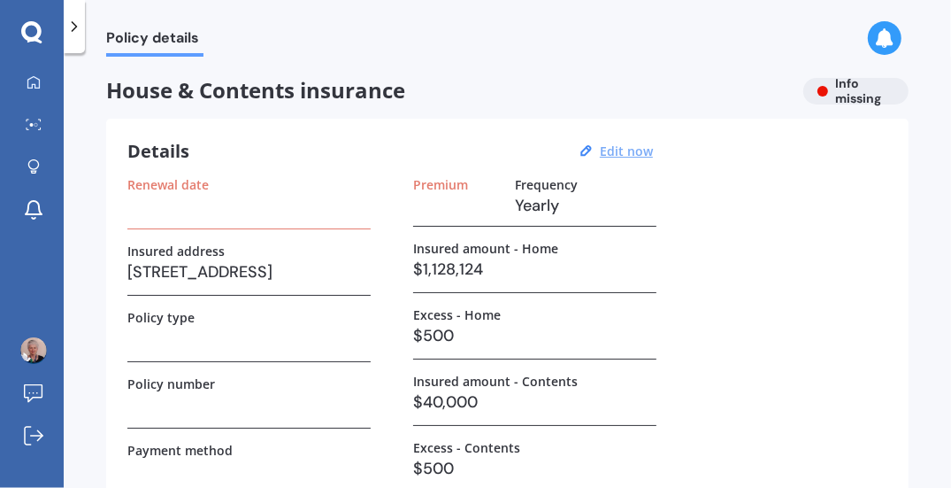
click at [609, 153] on u "Edit now" at bounding box center [626, 150] width 53 height 17
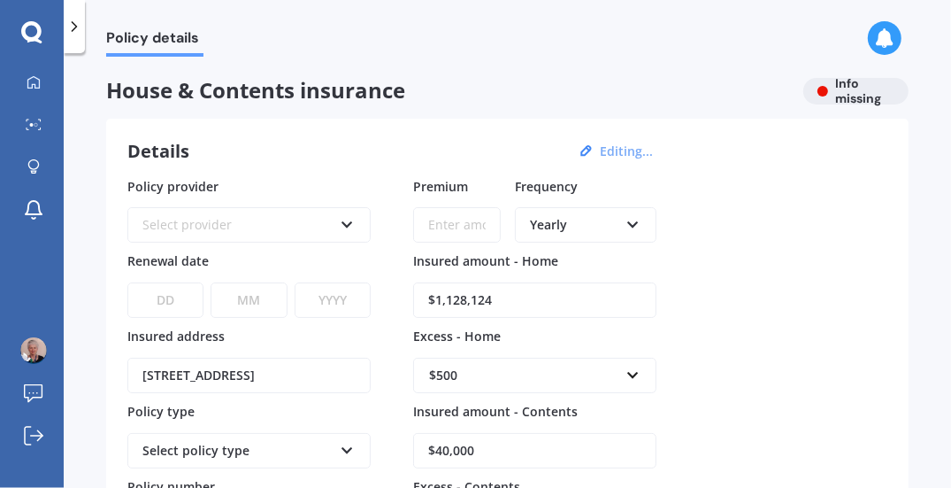
click at [628, 218] on icon at bounding box center [633, 221] width 15 height 12
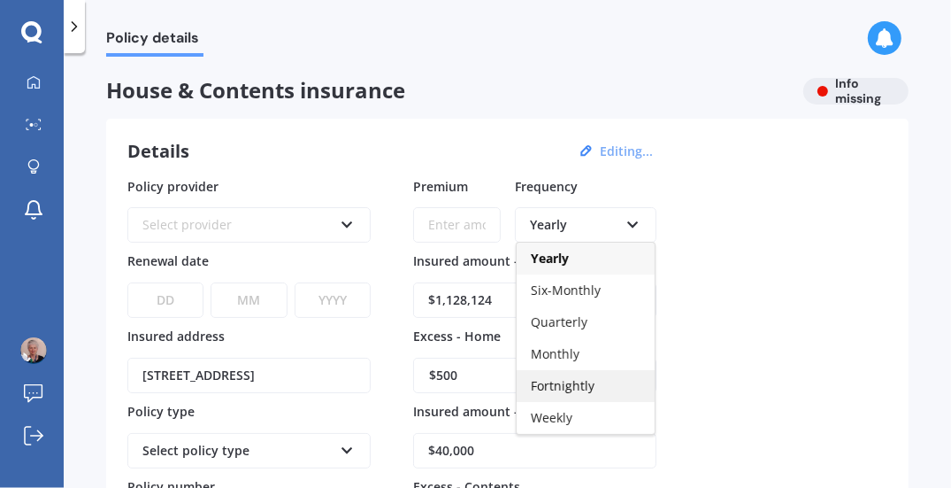
click at [566, 384] on span "Fortnightly" at bounding box center [563, 385] width 64 height 17
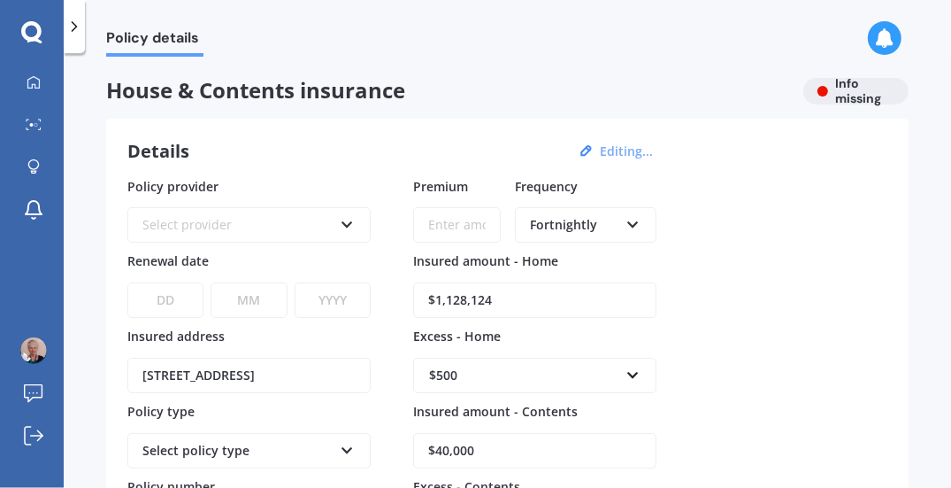
scroll to position [89, 0]
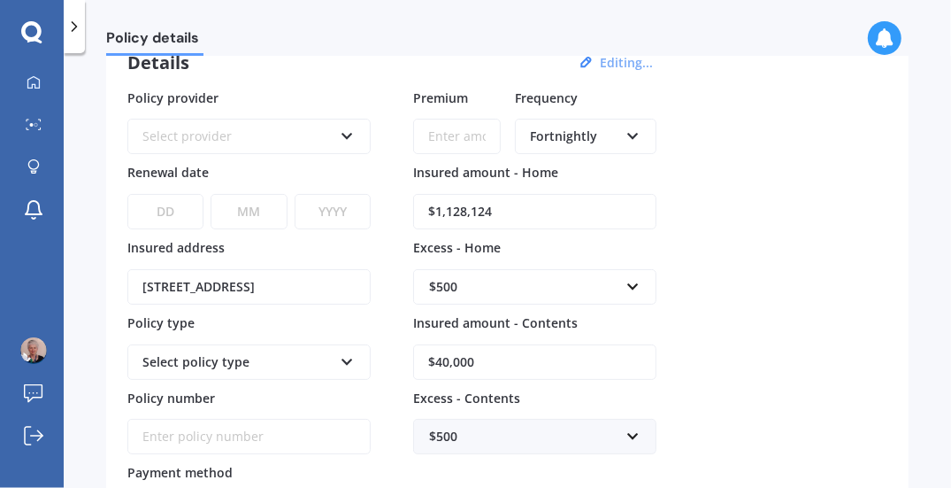
click at [511, 367] on input "$40,000" at bounding box center [534, 361] width 243 height 35
type input "$4"
type input "$20,000"
click at [733, 319] on div "Policy provider Select provider AA AMI AMP ANZ ASB Ando BNZ Co-Operative Bank F…" at bounding box center [507, 310] width 760 height 442
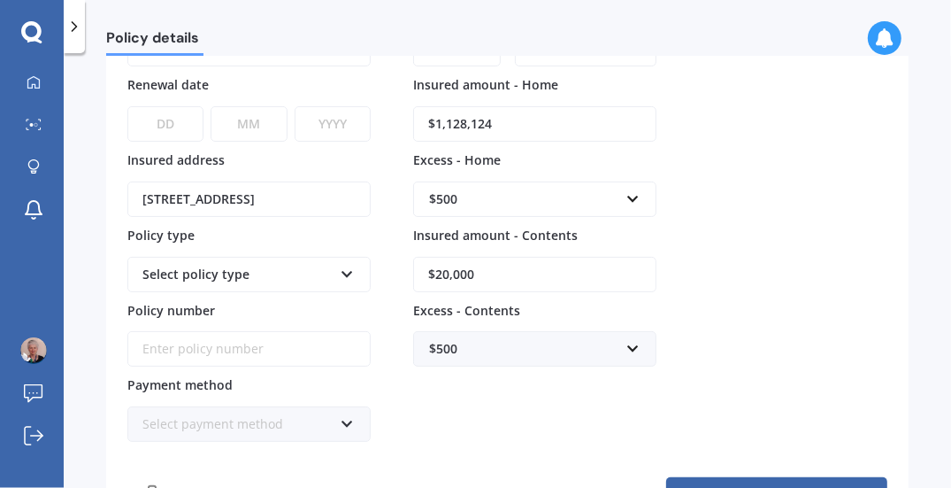
scroll to position [265, 0]
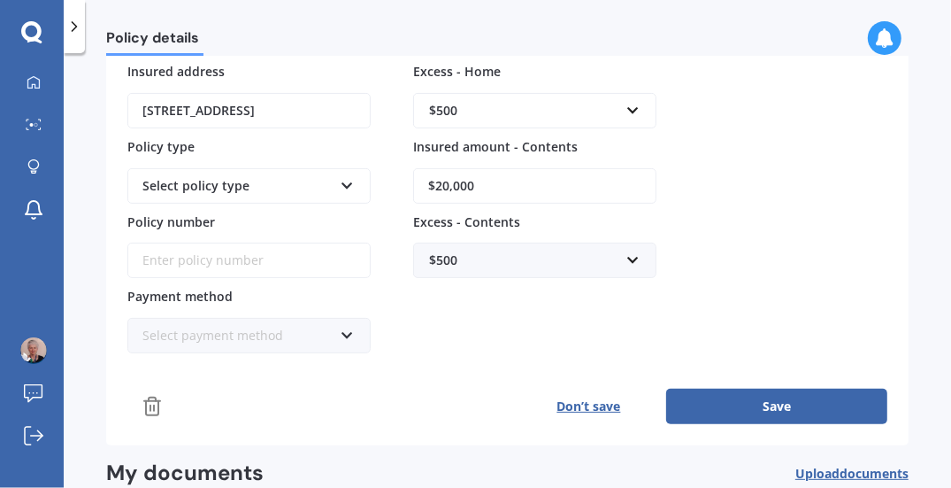
click at [339, 327] on div "Select payment method Direct debit - bank account Direct debit - credit/debit c…" at bounding box center [248, 335] width 243 height 35
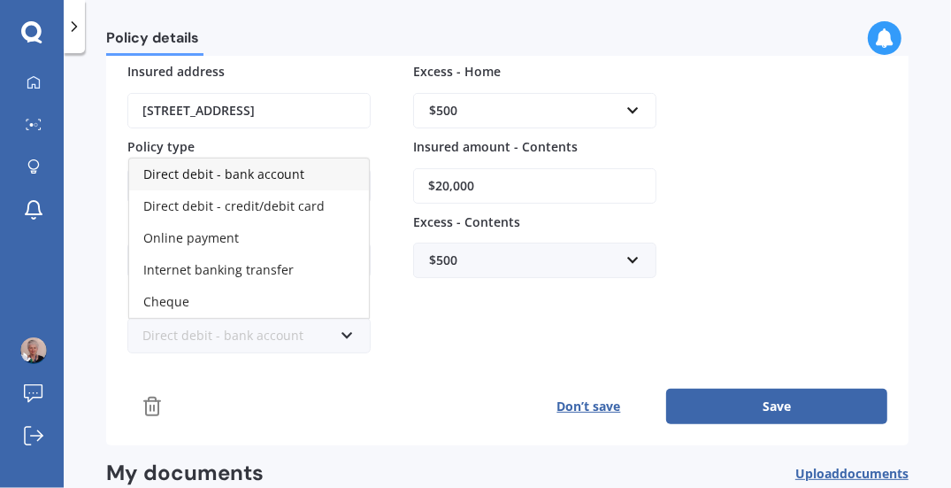
click at [180, 174] on span "Direct debit - bank account" at bounding box center [223, 174] width 161 height 17
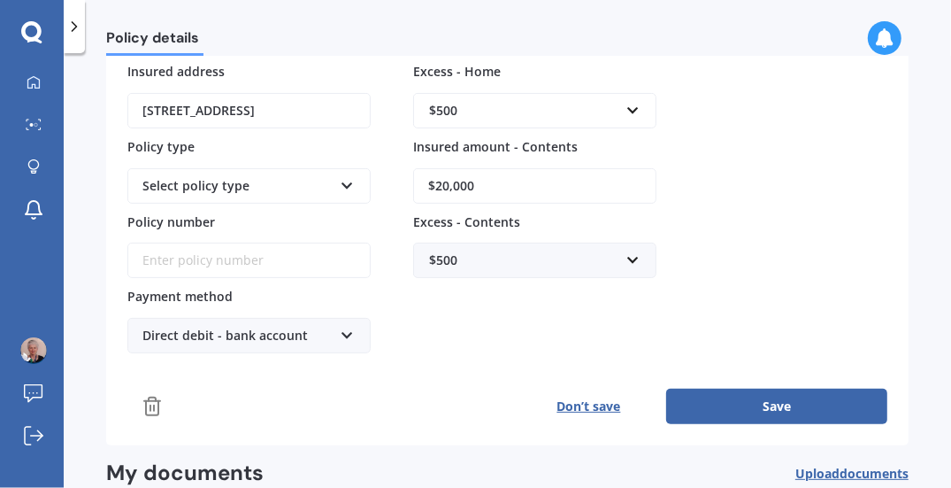
click at [795, 245] on div "Policy provider Select provider AA AMI AMP ANZ ASB Ando BNZ Co-Operative Bank F…" at bounding box center [507, 133] width 760 height 442
click at [793, 410] on button "Save" at bounding box center [776, 406] width 221 height 35
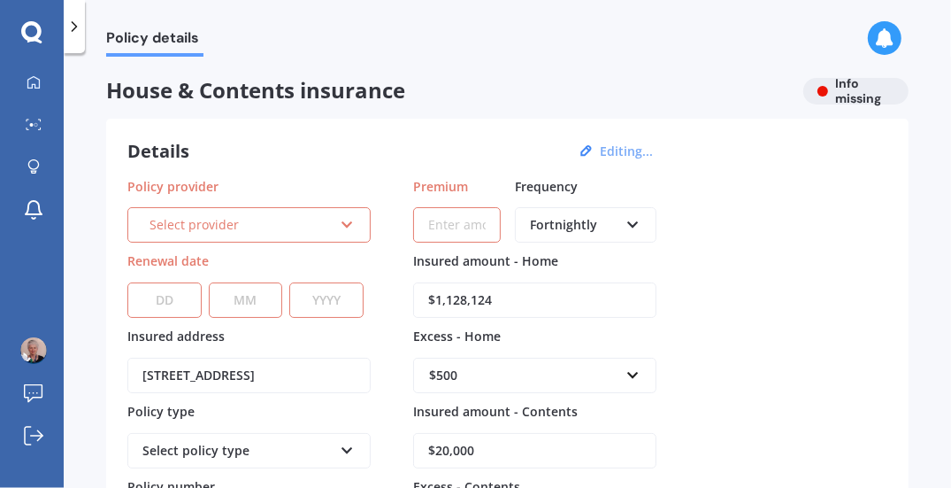
click at [343, 223] on icon at bounding box center [347, 221] width 15 height 12
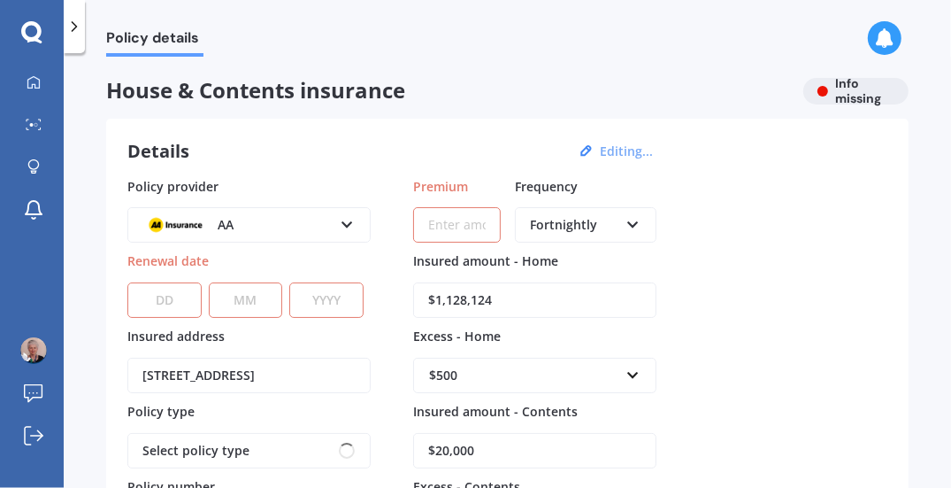
click at [320, 134] on div "Details Editing... Policy provider AA AA AMI AMP ANZ ASB Ando BNZ Co-Operative …" at bounding box center [507, 414] width 803 height 591
click at [178, 294] on select "DD 01 02 03 04 05 06 07 08 09 10 11 12 13 14 15 16 17 18 19 20 21 22 23 24 25 2…" at bounding box center [164, 299] width 74 height 35
click at [398, 257] on div "Policy provider AA AA AMI AMP ANZ ASB Ando BNZ Co-Operative Bank FMG Initio Kiw…" at bounding box center [507, 398] width 760 height 442
click at [352, 221] on icon at bounding box center [347, 221] width 15 height 12
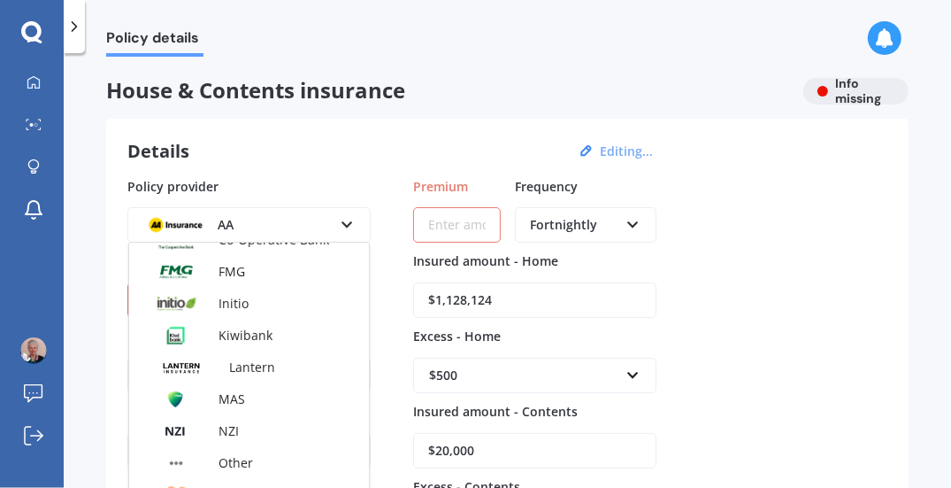
scroll to position [265, 0]
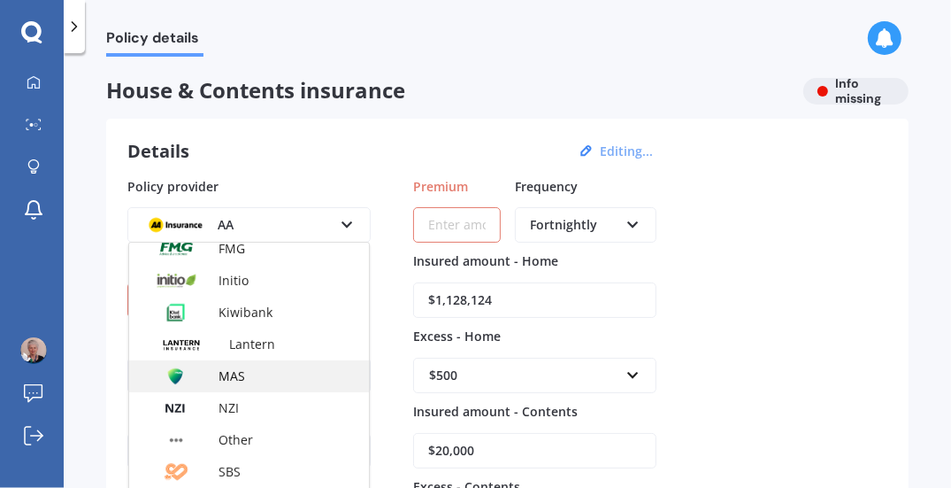
click at [175, 369] on img at bounding box center [175, 376] width 65 height 25
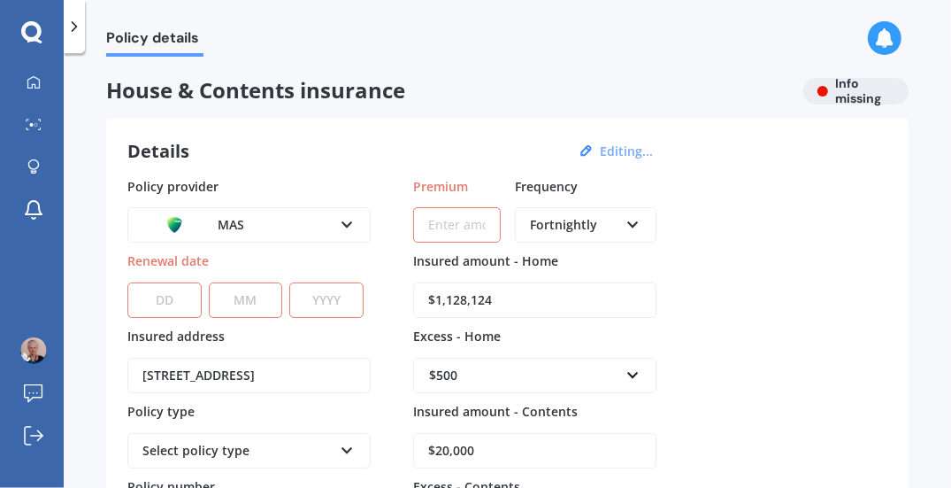
click at [189, 304] on select "DD 01 02 03 04 05 06 07 08 09 10 11 12 13 14 15 16 17 18 19 20 21 22 23 24 25 2…" at bounding box center [164, 299] width 74 height 35
click at [731, 346] on div "Policy provider MAS AA AMI AMP ANZ ASB Ando BNZ Co-Operative Bank FMG Initio Ki…" at bounding box center [507, 398] width 760 height 442
click at [485, 222] on input "Premium" at bounding box center [457, 224] width 88 height 35
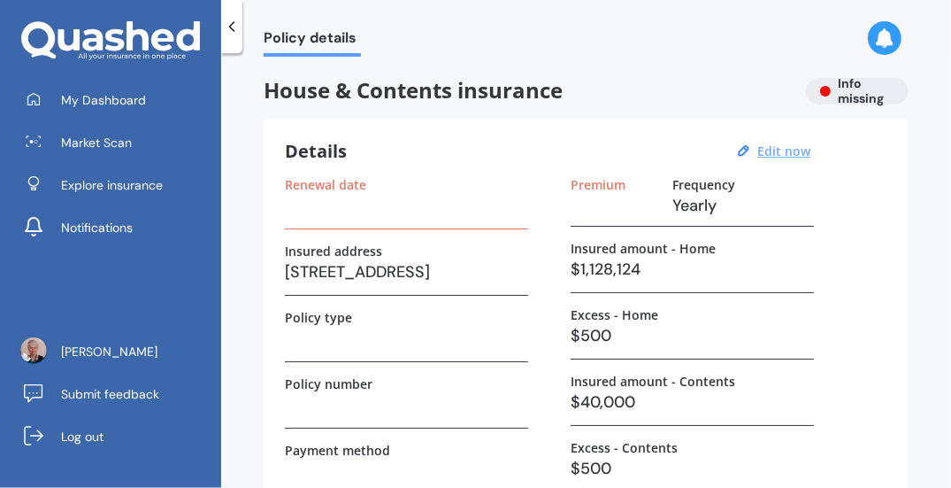
click at [775, 150] on u "Edit now" at bounding box center [784, 150] width 53 height 17
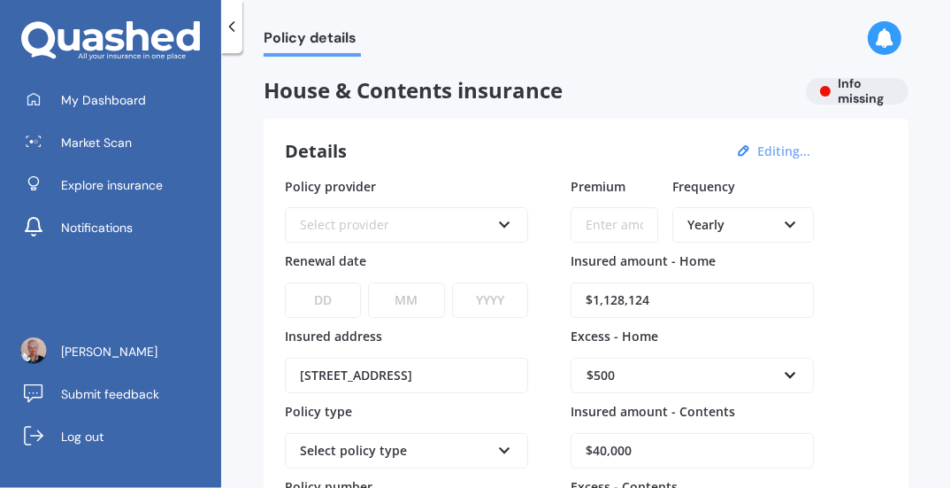
click at [648, 454] on input "$40,000" at bounding box center [692, 450] width 243 height 35
type input "$4"
type input "$20,000"
click at [861, 337] on div "Policy provider Select provider AA AMI AMP ANZ ASB Ando BNZ Co-Operative Bank F…" at bounding box center [586, 398] width 603 height 442
click at [788, 223] on icon at bounding box center [790, 221] width 15 height 12
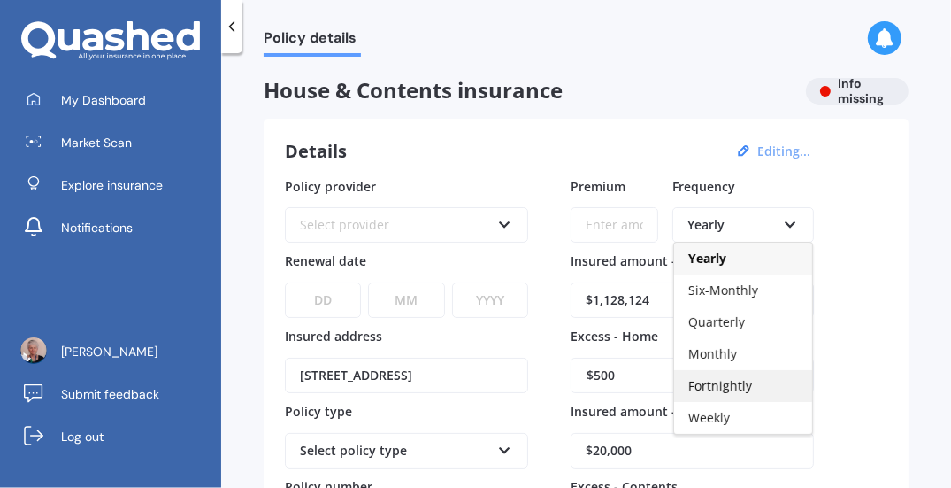
click at [728, 389] on span "Fortnightly" at bounding box center [721, 385] width 64 height 17
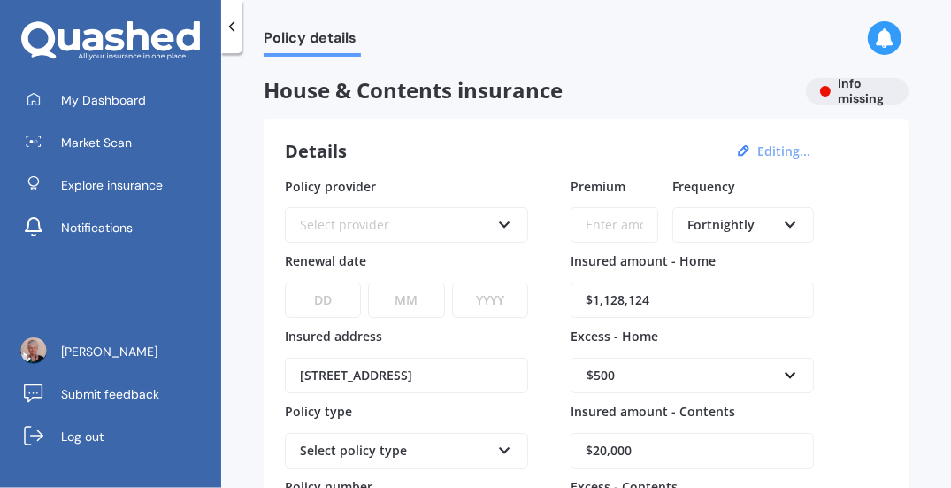
click at [872, 320] on div "Policy provider Select provider AA AMI AMP ANZ ASB Ando BNZ Co-Operative Bank F…" at bounding box center [586, 398] width 603 height 442
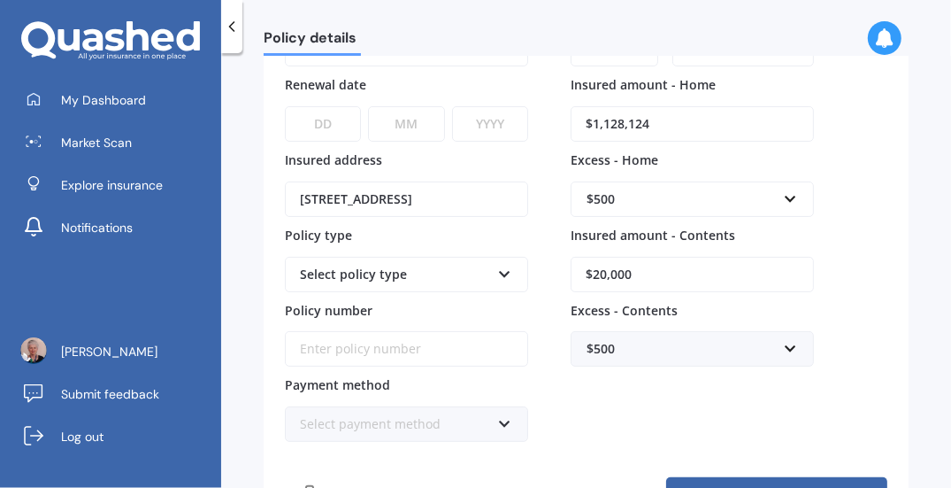
scroll to position [265, 0]
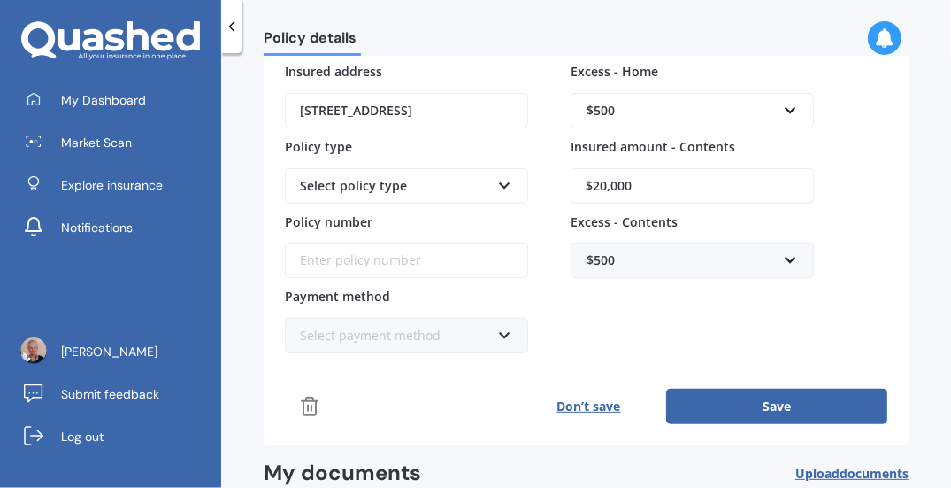
click at [785, 404] on button "Save" at bounding box center [776, 406] width 221 height 35
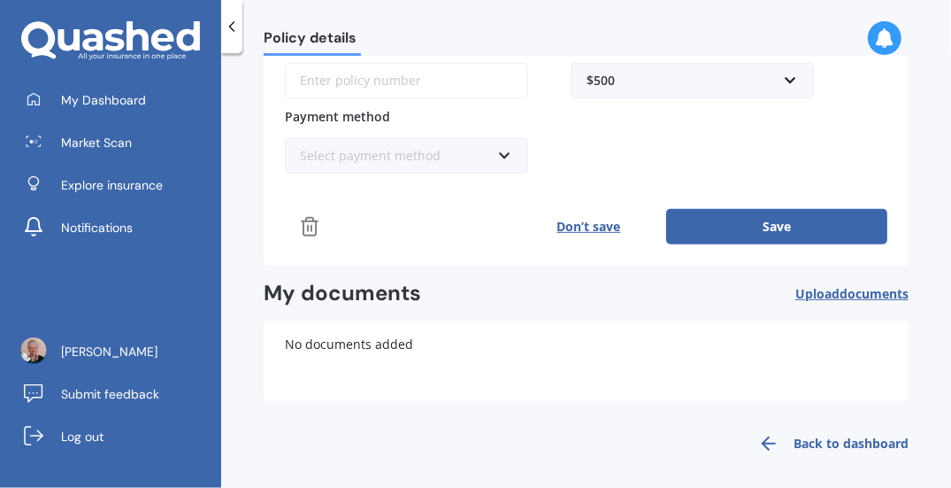
scroll to position [448, 0]
